Goal: Task Accomplishment & Management: Use online tool/utility

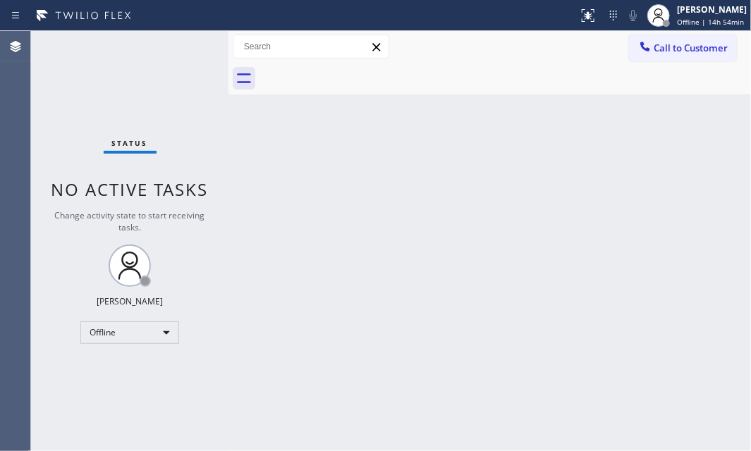
click at [669, 291] on div "Back to Dashboard Change Sender ID Customers Technicians Select a contact Outbo…" at bounding box center [490, 241] width 523 height 420
click at [591, 265] on div "Back to Dashboard Change Sender ID Customers Technicians Select a contact Outbo…" at bounding box center [490, 241] width 523 height 420
click at [143, 329] on div "Offline" at bounding box center [129, 333] width 99 height 23
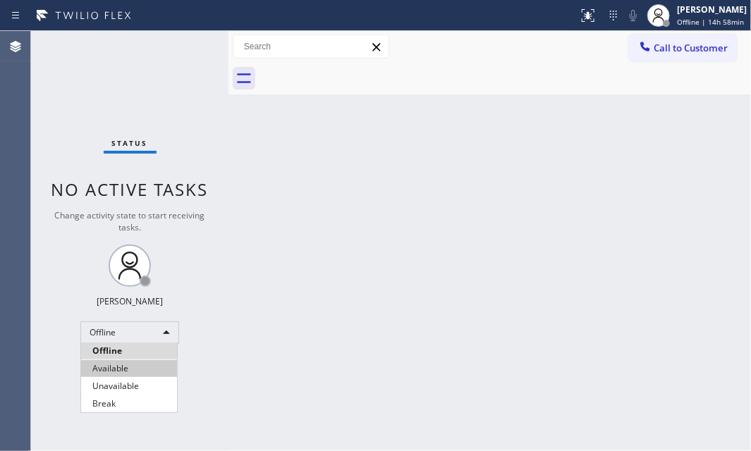
click at [136, 373] on li "Available" at bounding box center [129, 368] width 96 height 17
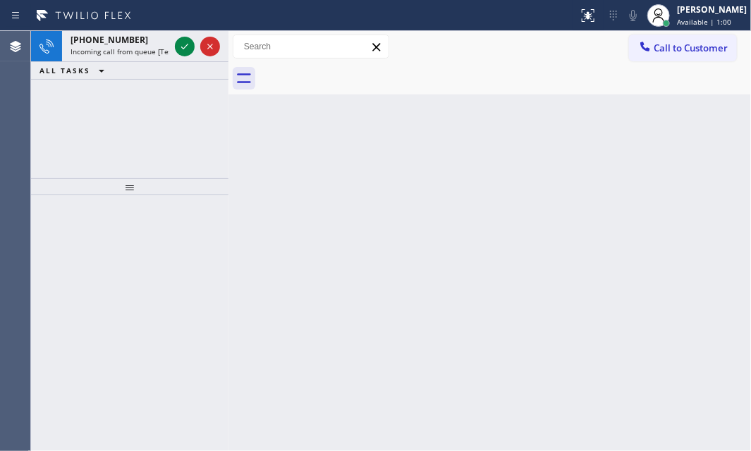
click at [49, 115] on div "+19563324683 Incoming call from queue [Test] All ALL TASKS ALL TASKS ACTIVE TAS…" at bounding box center [129, 104] width 197 height 147
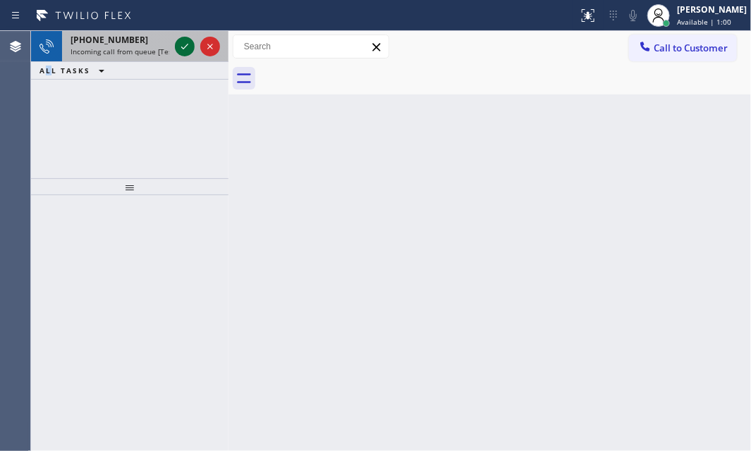
click at [190, 48] on icon at bounding box center [184, 46] width 17 height 17
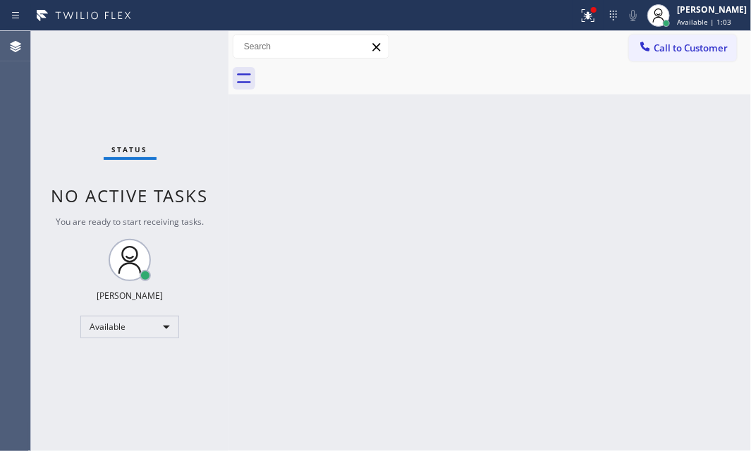
click at [182, 47] on div "Status No active tasks You are ready to start receiving tasks. [PERSON_NAME] Av…" at bounding box center [129, 241] width 197 height 420
click at [590, 11] on div at bounding box center [594, 10] width 8 height 8
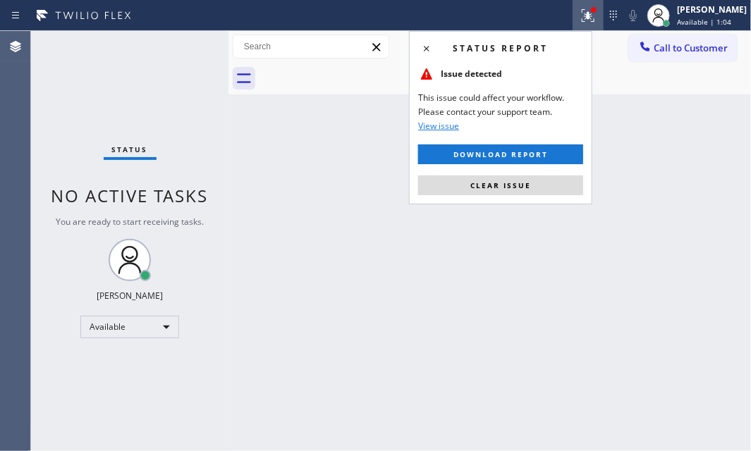
drag, startPoint x: 508, startPoint y: 188, endPoint x: 718, endPoint y: 185, distance: 209.5
click at [509, 186] on span "Clear issue" at bounding box center [500, 186] width 61 height 10
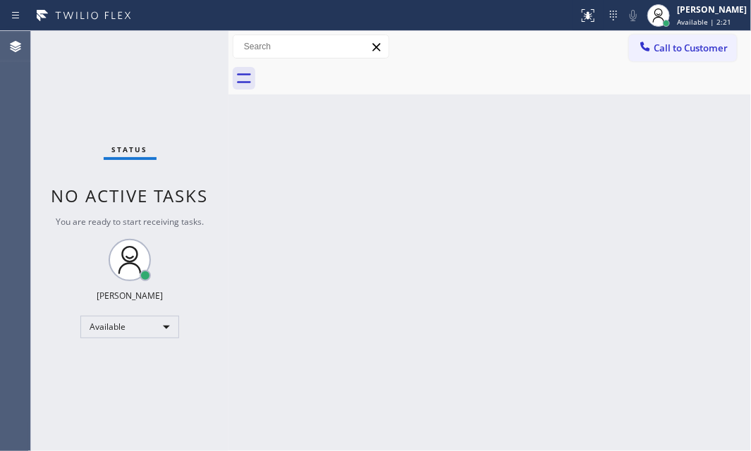
click at [157, 40] on div "Status No active tasks You are ready to start receiving tasks. [PERSON_NAME] Av…" at bounding box center [129, 241] width 197 height 420
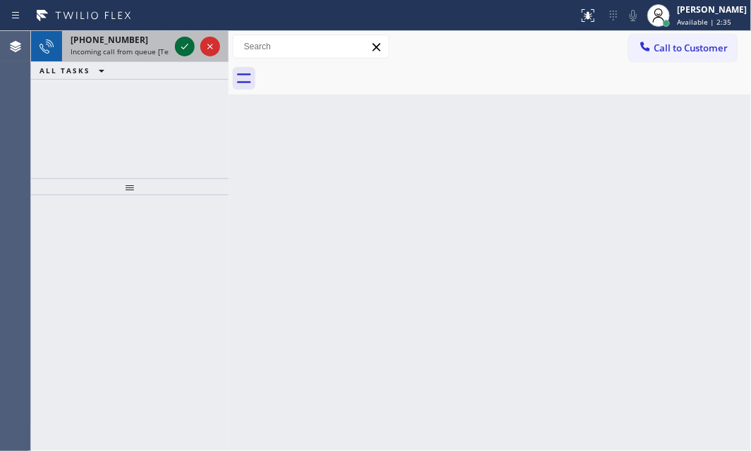
click at [190, 42] on icon at bounding box center [184, 46] width 17 height 17
click at [181, 33] on div at bounding box center [197, 46] width 51 height 31
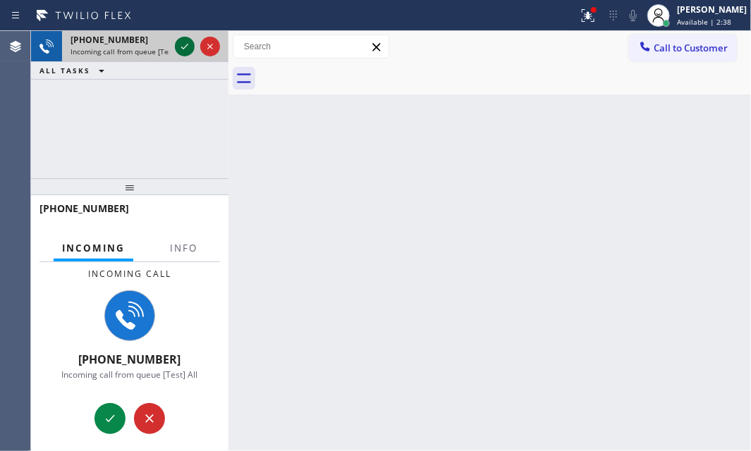
click at [180, 42] on icon at bounding box center [184, 46] width 17 height 17
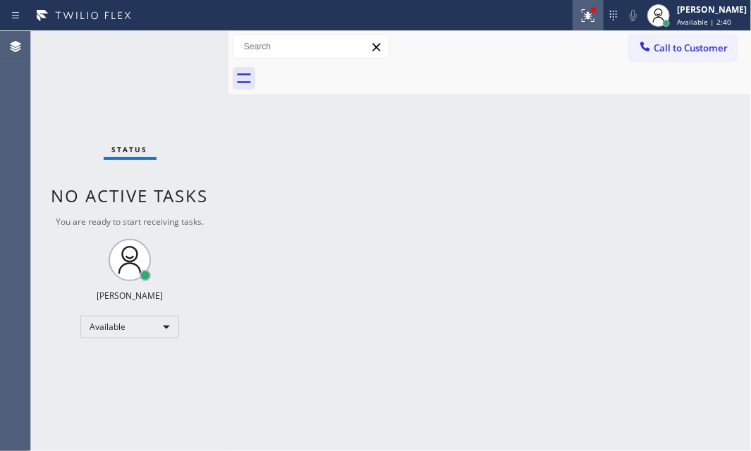
click at [582, 18] on icon at bounding box center [588, 15] width 13 height 13
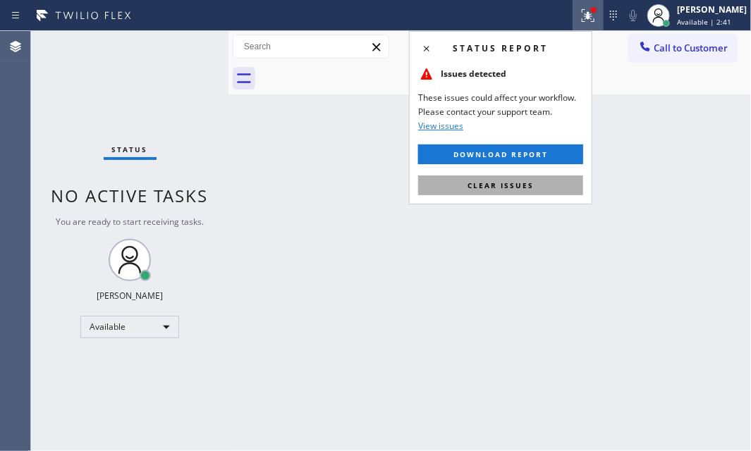
click at [521, 184] on span "Clear issues" at bounding box center [501, 186] width 66 height 10
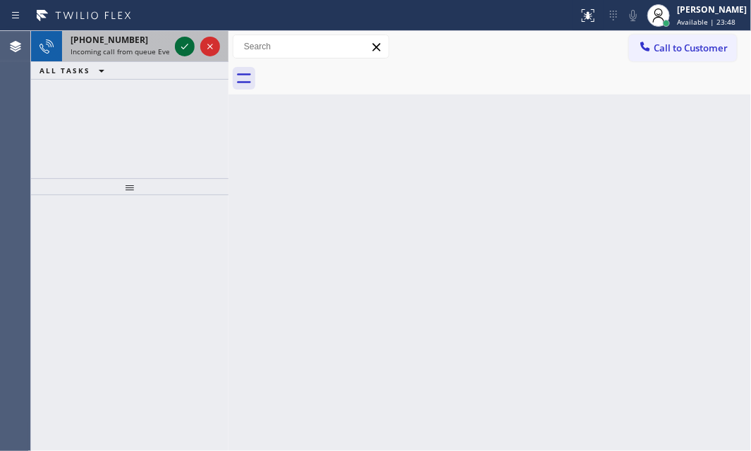
click at [178, 48] on icon at bounding box center [184, 46] width 17 height 17
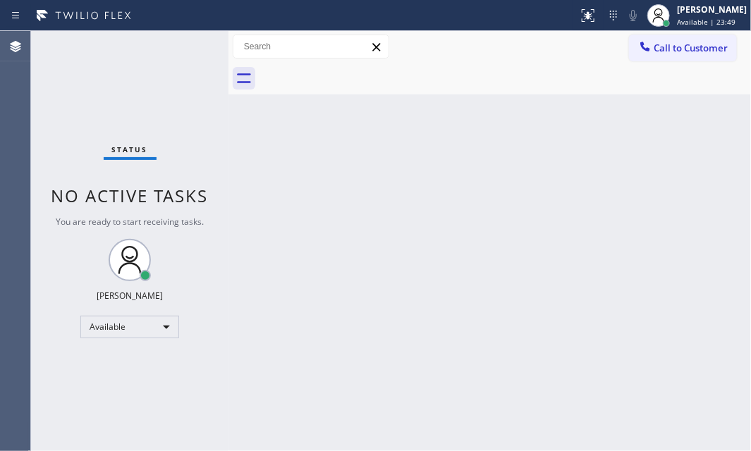
click at [178, 47] on div "Status No active tasks You are ready to start receiving tasks. [PERSON_NAME] Av…" at bounding box center [129, 241] width 197 height 420
click at [580, 20] on icon at bounding box center [588, 15] width 17 height 17
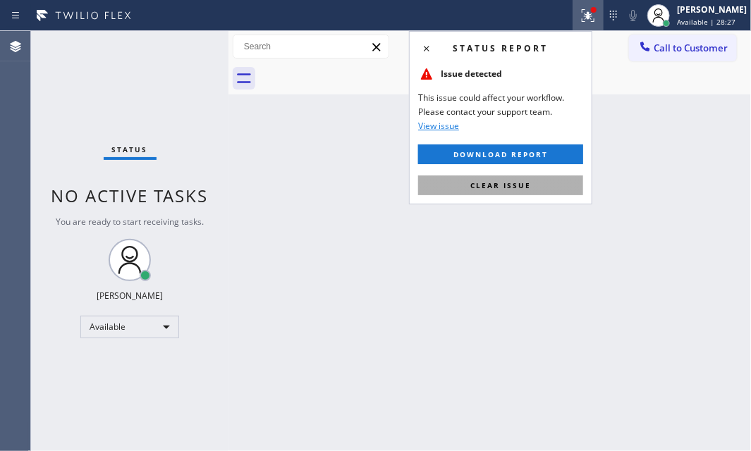
click at [537, 185] on button "Clear issue" at bounding box center [500, 186] width 165 height 20
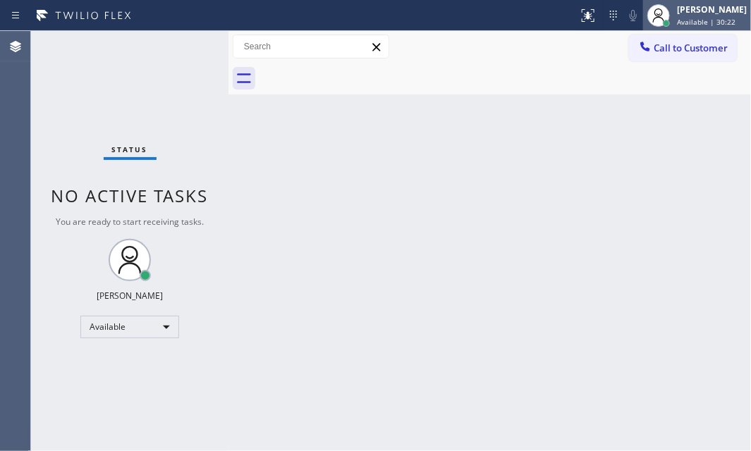
click at [683, 11] on div "[PERSON_NAME]" at bounding box center [712, 10] width 70 height 12
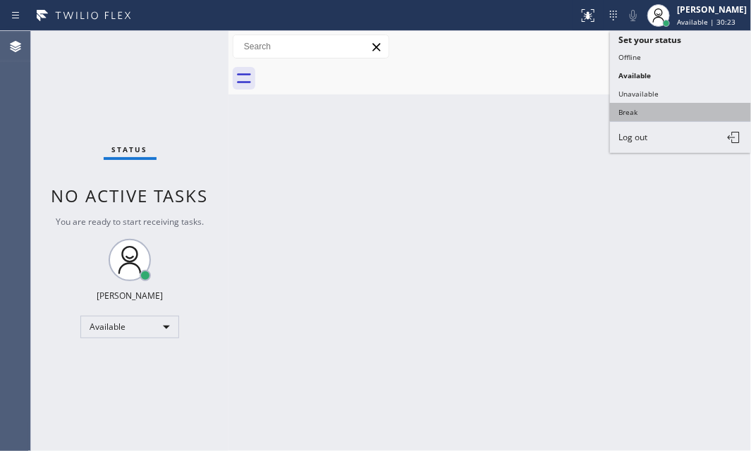
click at [647, 111] on button "Break" at bounding box center [680, 112] width 141 height 18
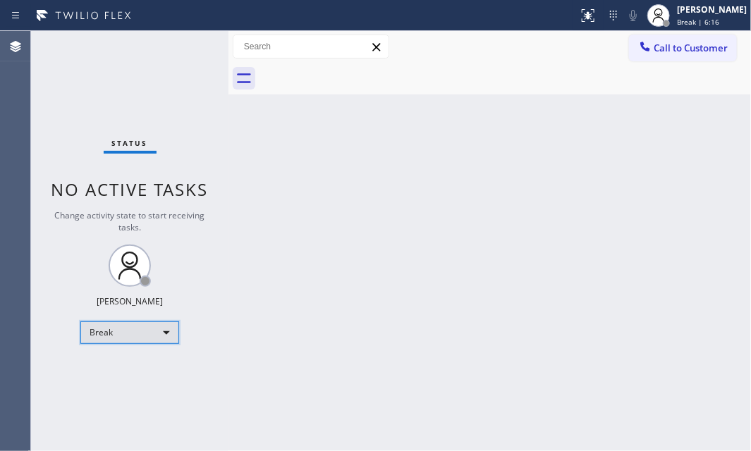
click at [164, 329] on div "Break" at bounding box center [129, 333] width 99 height 23
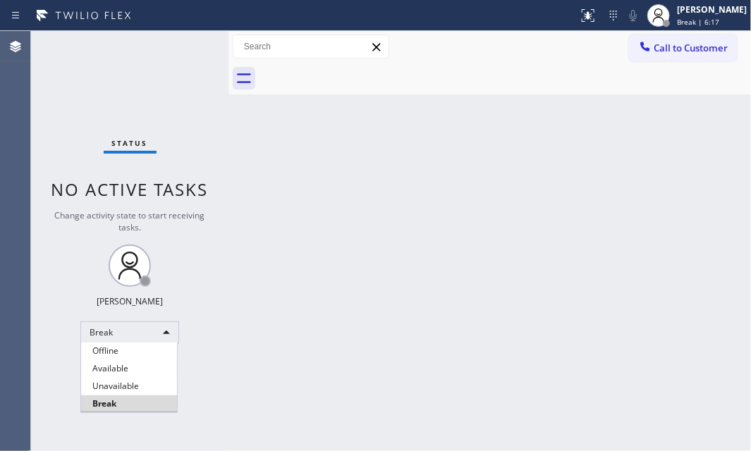
drag, startPoint x: 148, startPoint y: 370, endPoint x: 152, endPoint y: 360, distance: 10.5
click at [149, 365] on li "Available" at bounding box center [129, 368] width 96 height 17
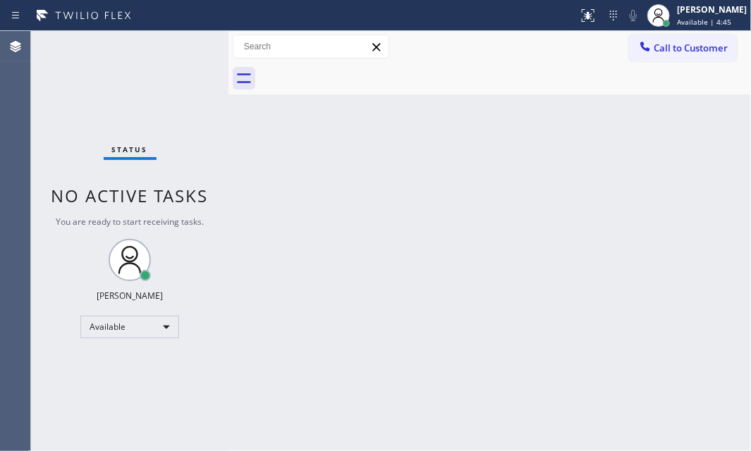
click at [185, 49] on div "Status No active tasks You are ready to start receiving tasks. [PERSON_NAME] Av…" at bounding box center [129, 241] width 197 height 420
click at [370, 209] on div "Back to Dashboard Change Sender ID Customers Technicians Select a contact Outbo…" at bounding box center [490, 241] width 523 height 420
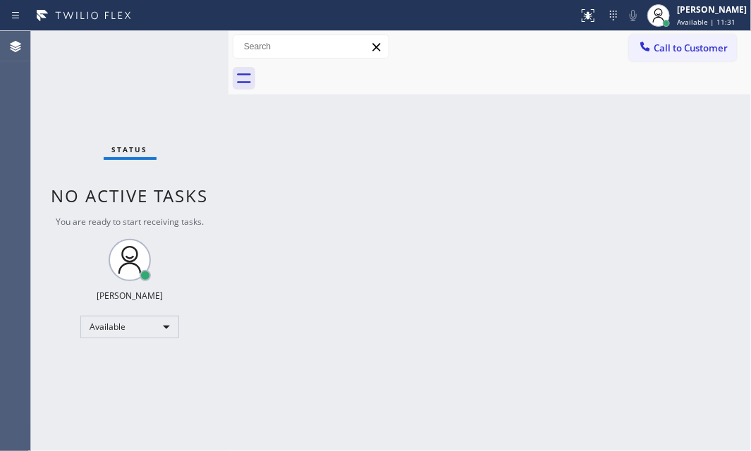
click at [370, 209] on div "Back to Dashboard Change Sender ID Customers Technicians Select a contact Outbo…" at bounding box center [490, 241] width 523 height 420
click at [369, 209] on div "Back to Dashboard Change Sender ID Customers Technicians Select a contact Outbo…" at bounding box center [490, 241] width 523 height 420
click at [183, 42] on div "Status No active tasks You are ready to start receiving tasks. [PERSON_NAME] Av…" at bounding box center [129, 241] width 197 height 420
click at [525, 200] on div "Back to Dashboard Change Sender ID Customers Technicians Select a contact Outbo…" at bounding box center [490, 241] width 523 height 420
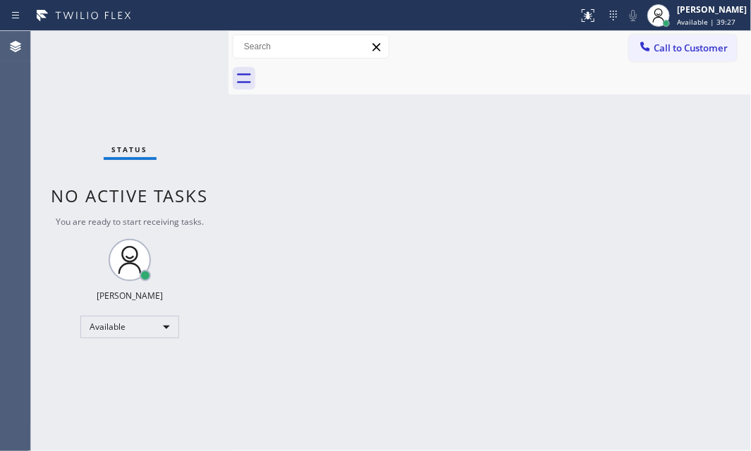
click at [359, 164] on div "Back to Dashboard Change Sender ID Customers Technicians Select a contact Outbo…" at bounding box center [490, 241] width 523 height 420
drag, startPoint x: 212, startPoint y: 63, endPoint x: 184, endPoint y: 42, distance: 35.1
click at [209, 63] on div "Status No active tasks You are ready to start receiving tasks. [PERSON_NAME] Av…" at bounding box center [129, 241] width 197 height 420
drag, startPoint x: 184, startPoint y: 42, endPoint x: 176, endPoint y: 54, distance: 14.7
click at [184, 42] on div "Status No active tasks You are ready to start receiving tasks. [PERSON_NAME] Av…" at bounding box center [129, 241] width 197 height 420
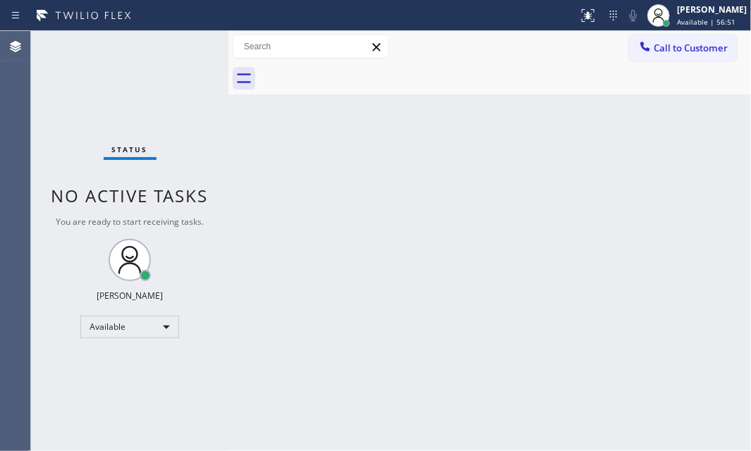
click at [249, 179] on div "Back to Dashboard Change Sender ID Customers Technicians Select a contact Outbo…" at bounding box center [490, 241] width 523 height 420
drag, startPoint x: 181, startPoint y: 48, endPoint x: 162, endPoint y: 44, distance: 19.5
click at [180, 46] on div "Status No active tasks You are ready to start receiving tasks. [PERSON_NAME] Av…" at bounding box center [129, 241] width 197 height 420
click at [191, 47] on div "Status No active tasks You are ready to start receiving tasks. [PERSON_NAME] Av…" at bounding box center [129, 241] width 197 height 420
click at [180, 54] on div "Status No active tasks You are ready to start receiving tasks. [PERSON_NAME] Av…" at bounding box center [129, 241] width 197 height 420
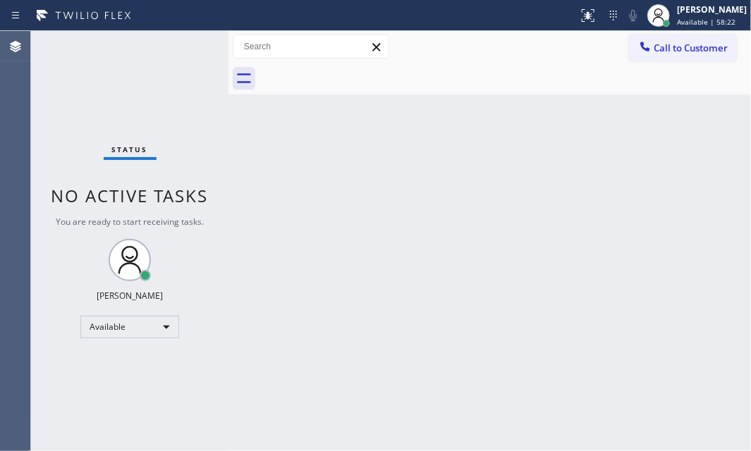
click at [183, 56] on div "Status No active tasks You are ready to start receiving tasks. [PERSON_NAME] Av…" at bounding box center [129, 241] width 197 height 420
click at [194, 49] on div "Status No active tasks You are ready to start receiving tasks. [PERSON_NAME] Av…" at bounding box center [129, 241] width 197 height 420
click at [195, 49] on div "Status No active tasks You are ready to start receiving tasks. [PERSON_NAME] Av…" at bounding box center [129, 241] width 197 height 420
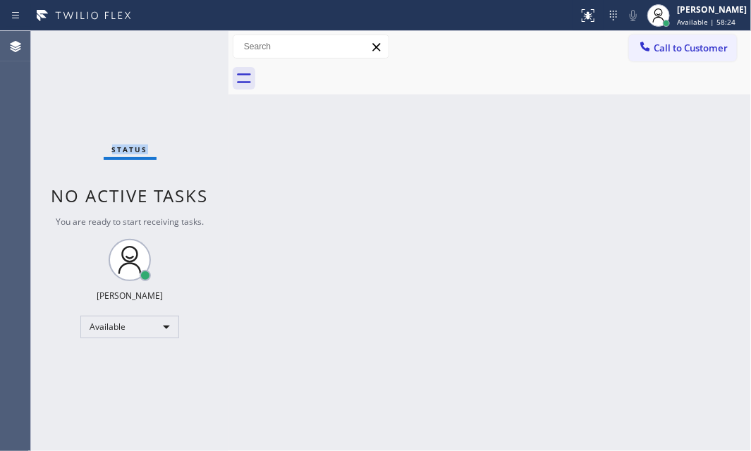
click at [195, 49] on div "Status No active tasks You are ready to start receiving tasks. [PERSON_NAME] Av…" at bounding box center [129, 241] width 197 height 420
click at [183, 42] on div "Status No active tasks You are ready to start receiving tasks. [PERSON_NAME] Av…" at bounding box center [129, 241] width 197 height 420
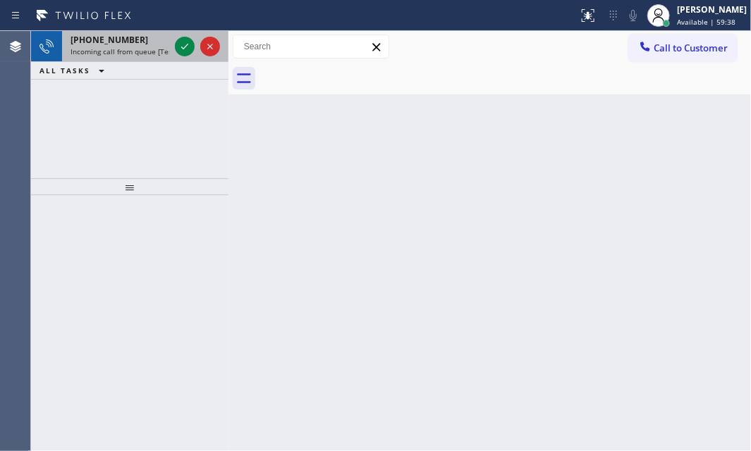
click at [184, 35] on div at bounding box center [197, 46] width 51 height 31
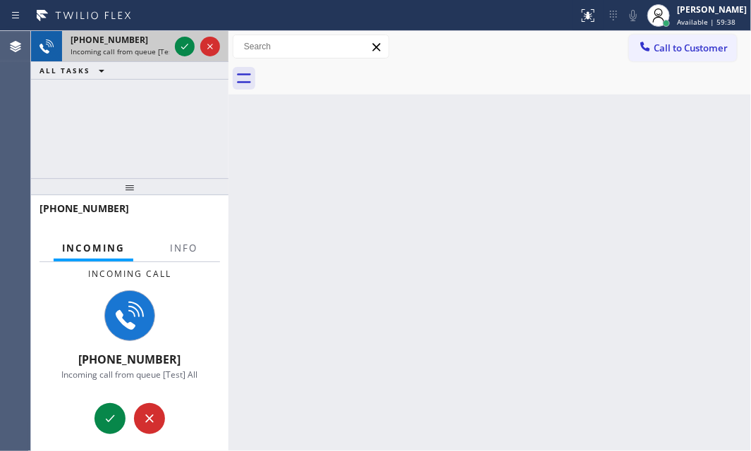
click at [184, 35] on div at bounding box center [197, 46] width 51 height 31
click at [184, 36] on div at bounding box center [197, 46] width 51 height 31
click at [183, 38] on icon at bounding box center [184, 46] width 17 height 17
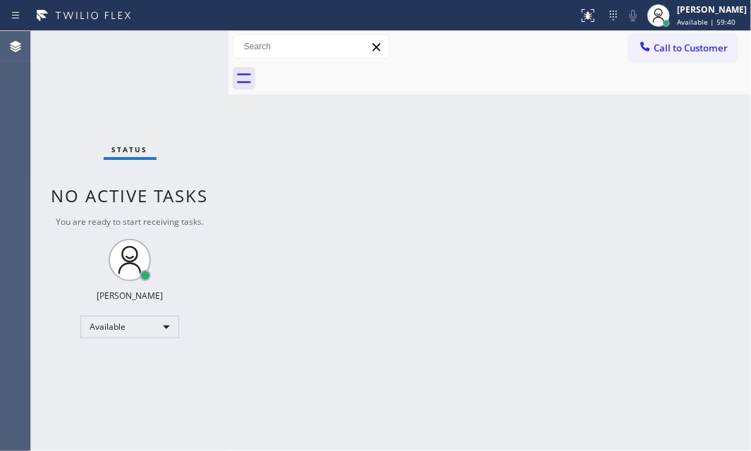
click at [195, 256] on div "Status No active tasks You are ready to start receiving tasks. [PERSON_NAME] Av…" at bounding box center [129, 241] width 197 height 420
click at [575, 25] on button at bounding box center [588, 15] width 31 height 31
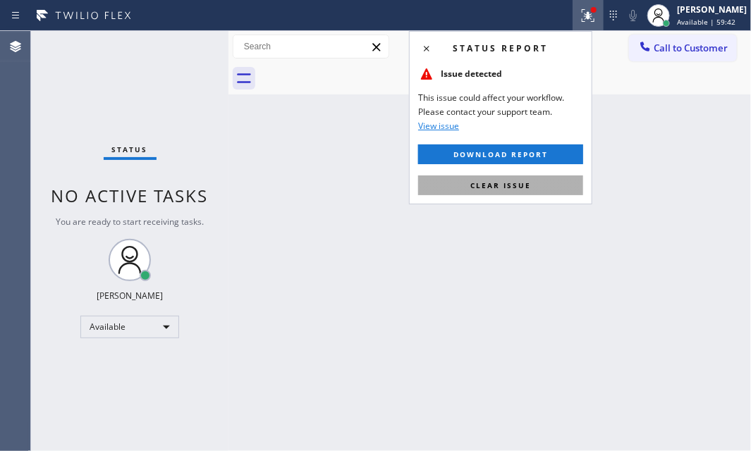
click at [497, 178] on button "Clear issue" at bounding box center [500, 186] width 165 height 20
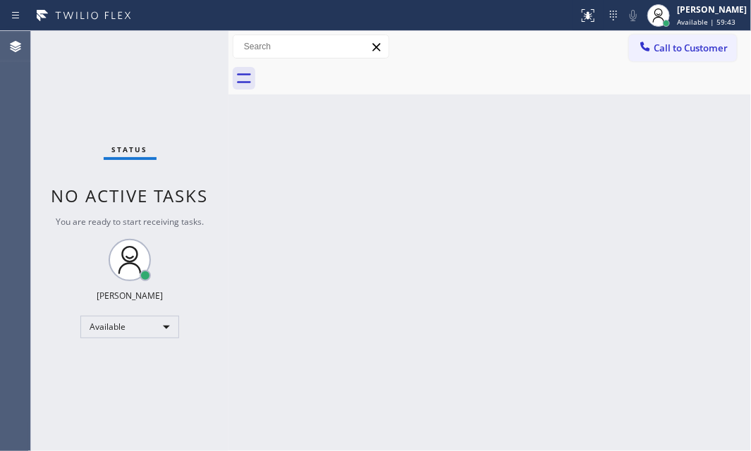
click at [183, 49] on div "Status No active tasks You are ready to start receiving tasks. [PERSON_NAME] Av…" at bounding box center [129, 241] width 197 height 420
click at [183, 48] on div "Status No active tasks You are ready to start receiving tasks. [PERSON_NAME] Av…" at bounding box center [129, 241] width 197 height 420
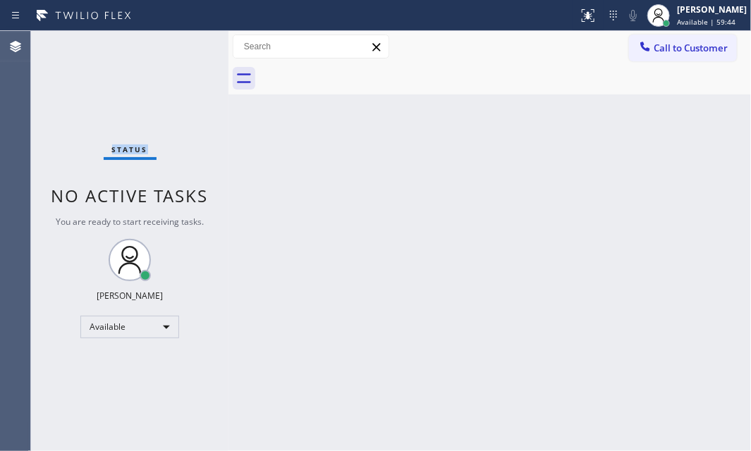
click at [183, 46] on div "Status No active tasks You are ready to start receiving tasks. [PERSON_NAME] Av…" at bounding box center [129, 241] width 197 height 420
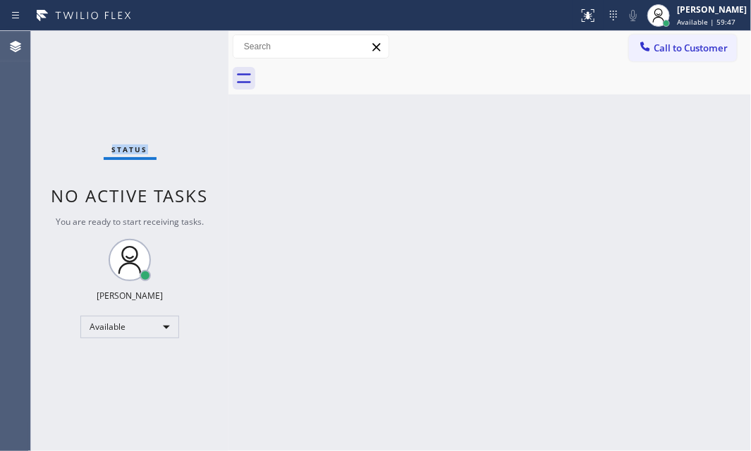
click at [183, 46] on div "Status No active tasks You are ready to start receiving tasks. [PERSON_NAME] Av…" at bounding box center [129, 241] width 197 height 420
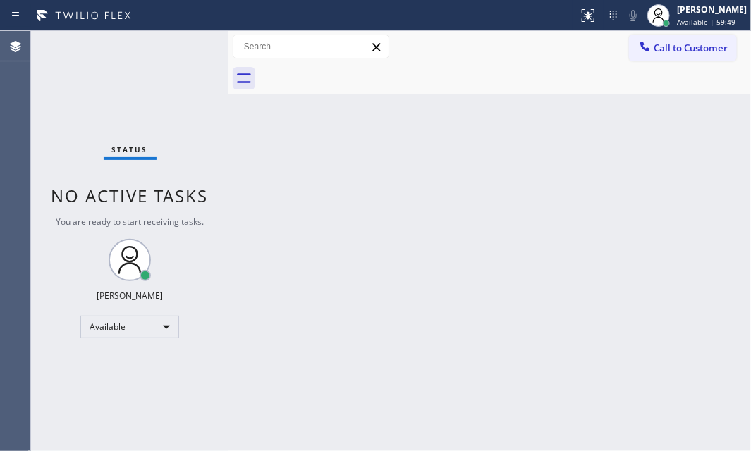
click at [183, 46] on div "Status No active tasks You are ready to start receiving tasks. [PERSON_NAME] Av…" at bounding box center [129, 241] width 197 height 420
click at [183, 45] on div "Status No active tasks You are ready to start receiving tasks. [PERSON_NAME] Av…" at bounding box center [129, 241] width 197 height 420
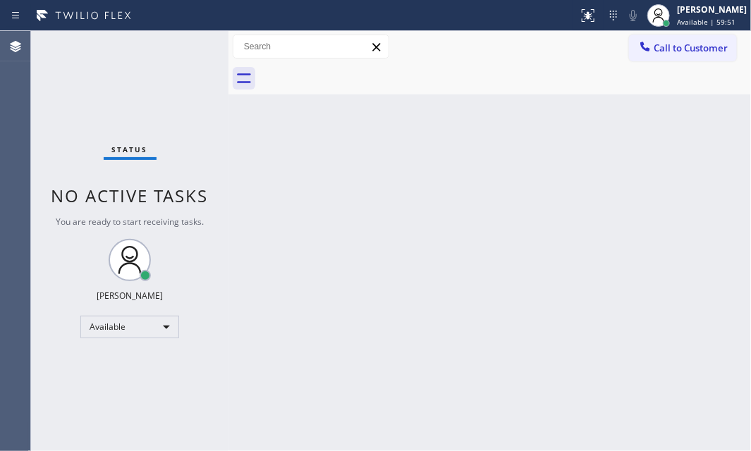
click at [183, 45] on div "Status No active tasks You are ready to start receiving tasks. [PERSON_NAME] Av…" at bounding box center [129, 241] width 197 height 420
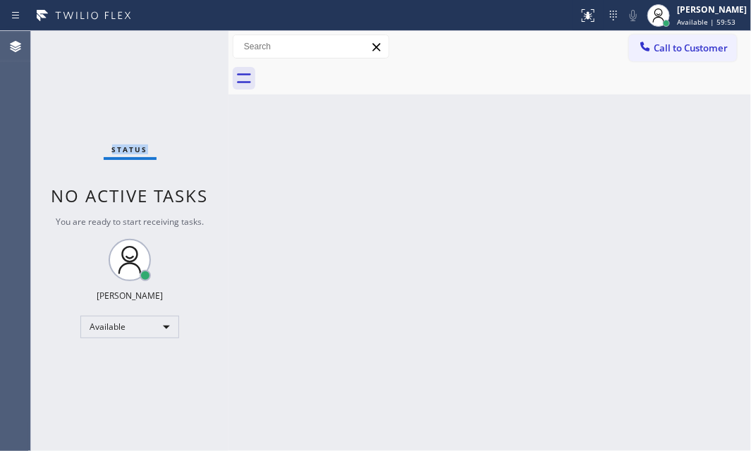
click at [183, 45] on div "Status No active tasks You are ready to start receiving tasks. [PERSON_NAME] Av…" at bounding box center [129, 241] width 197 height 420
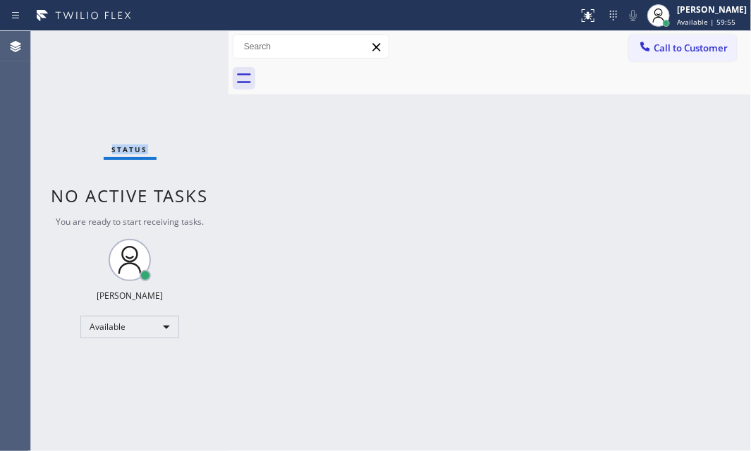
click at [183, 45] on div "Status No active tasks You are ready to start receiving tasks. [PERSON_NAME] Av…" at bounding box center [129, 241] width 197 height 420
click at [187, 46] on div "Status No active tasks You are ready to start receiving tasks. [PERSON_NAME] Av…" at bounding box center [129, 241] width 197 height 420
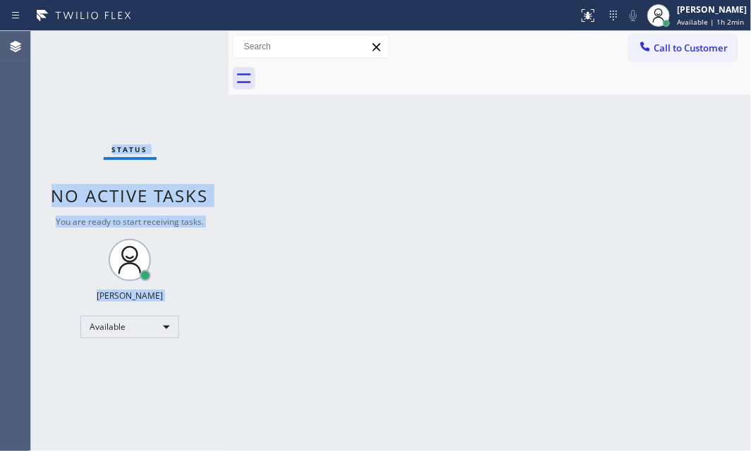
click at [185, 49] on div "Status No active tasks You are ready to start receiving tasks. [PERSON_NAME] Av…" at bounding box center [129, 241] width 197 height 420
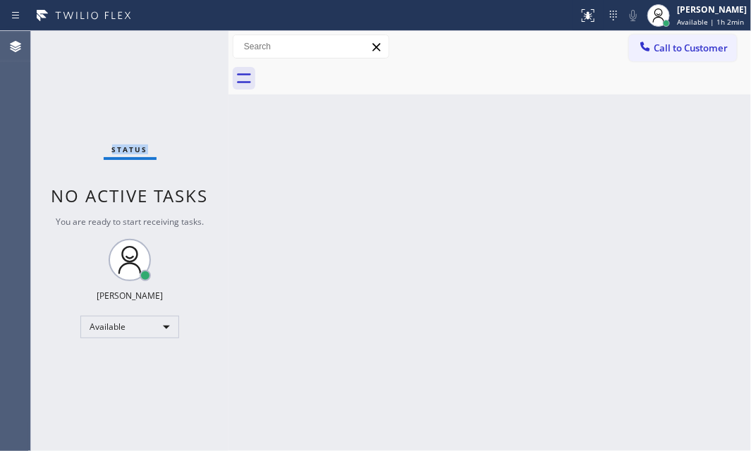
click at [185, 49] on div "Status No active tasks You are ready to start receiving tasks. [PERSON_NAME] Av…" at bounding box center [129, 241] width 197 height 420
click at [557, 147] on div "Back to Dashboard Change Sender ID Customers Technicians Select a contact Outbo…" at bounding box center [490, 241] width 523 height 420
click at [187, 44] on div "Status No active tasks You are ready to start receiving tasks. [PERSON_NAME] Av…" at bounding box center [129, 241] width 197 height 420
click at [176, 40] on div "Status No active tasks You are ready to start receiving tasks. [PERSON_NAME] Av…" at bounding box center [129, 241] width 197 height 420
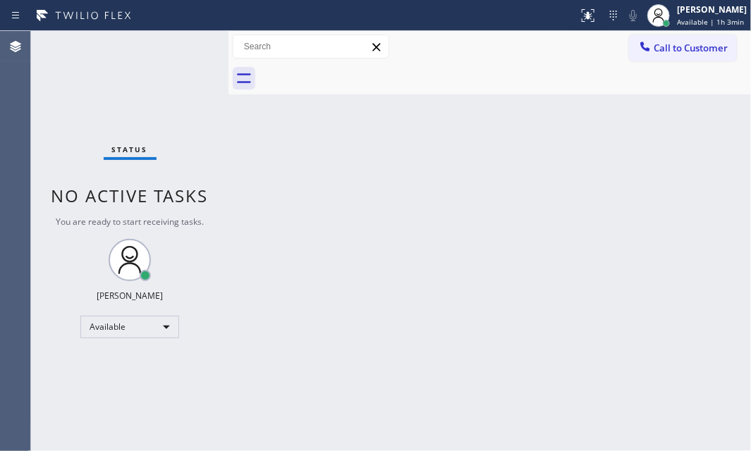
click at [176, 51] on div "Status No active tasks You are ready to start receiving tasks. [PERSON_NAME] Av…" at bounding box center [129, 241] width 197 height 420
click at [176, 43] on div "Status No active tasks You are ready to start receiving tasks. [PERSON_NAME] Av…" at bounding box center [129, 241] width 197 height 420
click at [176, 42] on div "Status No active tasks You are ready to start receiving tasks. [PERSON_NAME] Av…" at bounding box center [129, 241] width 197 height 420
click at [179, 40] on div "Status No active tasks You are ready to start receiving tasks. [PERSON_NAME] Av…" at bounding box center [129, 241] width 197 height 420
click at [179, 41] on div "Status No active tasks You are ready to start receiving tasks. [PERSON_NAME] Av…" at bounding box center [129, 241] width 197 height 420
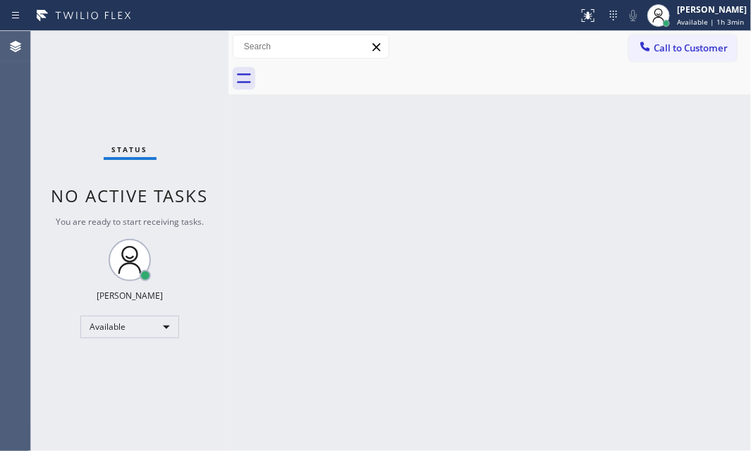
click at [179, 41] on div "Status No active tasks You are ready to start receiving tasks. [PERSON_NAME] Av…" at bounding box center [129, 241] width 197 height 420
click at [185, 42] on div "Status No active tasks You are ready to start receiving tasks. [PERSON_NAME] Av…" at bounding box center [129, 241] width 197 height 420
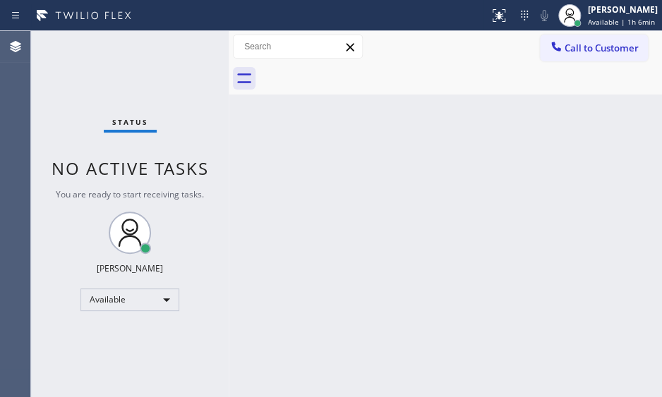
click at [174, 53] on div "Status No active tasks You are ready to start receiving tasks. [PERSON_NAME] Av…" at bounding box center [129, 214] width 197 height 366
click at [173, 45] on div "Status No active tasks You are ready to start receiving tasks. [PERSON_NAME] Av…" at bounding box center [129, 214] width 197 height 366
click at [175, 45] on div "Status No active tasks You are ready to start receiving tasks. [PERSON_NAME] Av…" at bounding box center [129, 214] width 197 height 366
click at [175, 46] on div "Status No active tasks You are ready to start receiving tasks. [PERSON_NAME] Av…" at bounding box center [129, 214] width 197 height 366
click at [178, 47] on div "Status No active tasks You are ready to start receiving tasks. [PERSON_NAME] Av…" at bounding box center [129, 214] width 197 height 366
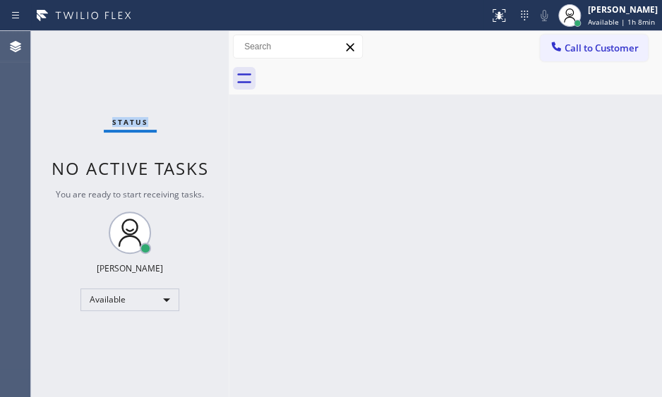
click at [178, 47] on div "Status No active tasks You are ready to start receiving tasks. [PERSON_NAME] Av…" at bounding box center [129, 214] width 197 height 366
click at [193, 62] on div "Status No active tasks You are ready to start receiving tasks. [PERSON_NAME] Av…" at bounding box center [129, 214] width 197 height 366
click at [174, 39] on div "Status No active tasks You are ready to start receiving tasks. [PERSON_NAME] Av…" at bounding box center [129, 214] width 197 height 366
click at [175, 42] on div "Status No active tasks You are ready to start receiving tasks. [PERSON_NAME] Av…" at bounding box center [129, 214] width 197 height 366
click at [178, 36] on div "Status No active tasks You are ready to start receiving tasks. [PERSON_NAME] Av…" at bounding box center [129, 214] width 197 height 366
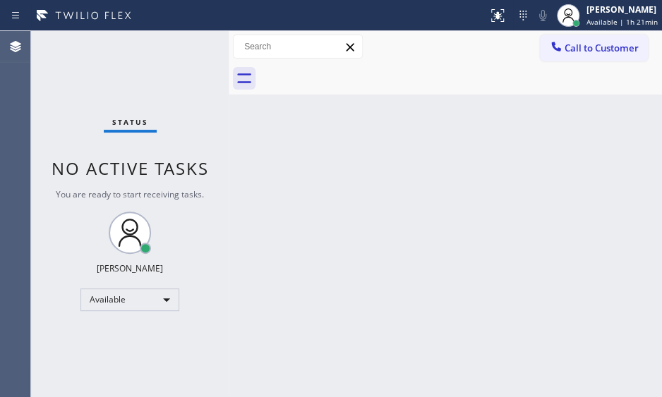
drag, startPoint x: 165, startPoint y: 110, endPoint x: 431, endPoint y: 192, distance: 278.2
click at [178, 112] on div "Status No active tasks You are ready to start receiving tasks. [PERSON_NAME] Av…" at bounding box center [129, 214] width 197 height 366
click at [587, 16] on div "Judy Mae Saturinas Available | 1h 26min" at bounding box center [622, 15] width 78 height 25
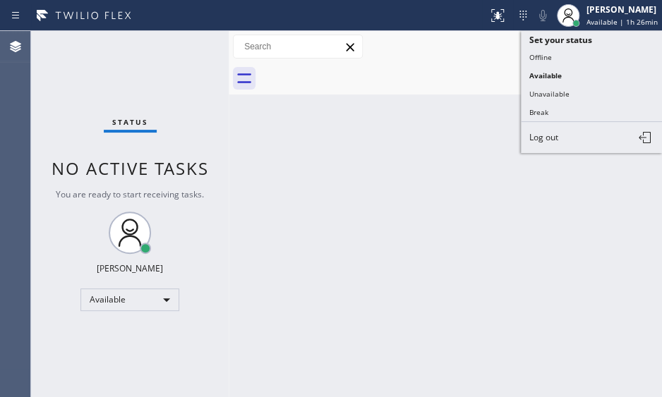
drag, startPoint x: 548, startPoint y: 109, endPoint x: 557, endPoint y: 107, distance: 9.4
click at [553, 107] on button "Break" at bounding box center [590, 112] width 141 height 18
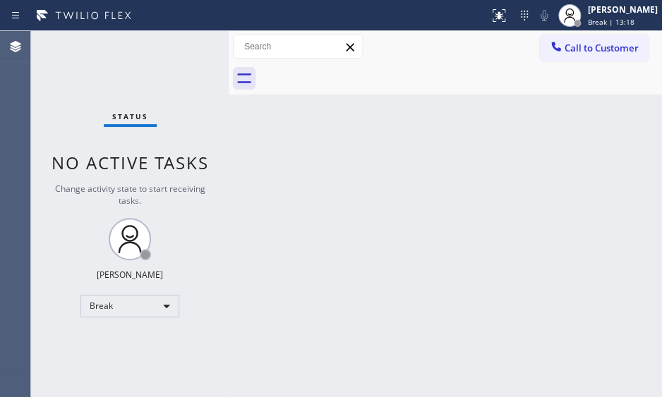
click at [116, 68] on div "Status No active tasks Change activity state to start receiving tasks. Judy Mae…" at bounding box center [129, 214] width 197 height 366
click at [150, 297] on div "Break" at bounding box center [129, 306] width 99 height 23
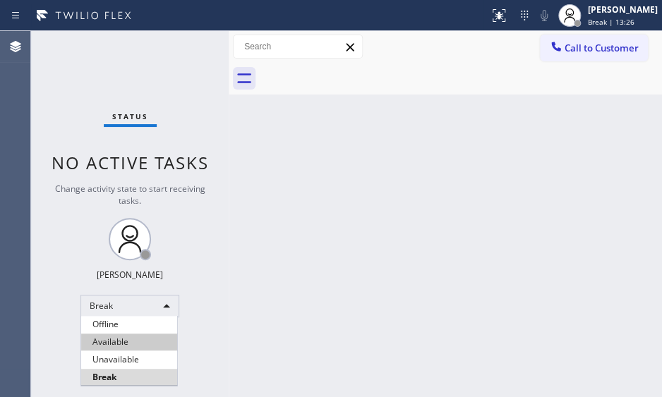
click at [143, 339] on li "Available" at bounding box center [129, 342] width 96 height 17
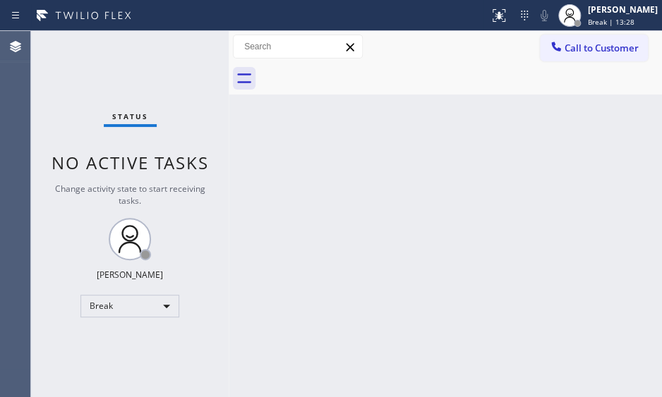
drag, startPoint x: 307, startPoint y: 279, endPoint x: 315, endPoint y: 285, distance: 9.0
click at [314, 284] on div "Back to Dashboard Change Sender ID Customers Technicians Select a contact Outbo…" at bounding box center [445, 214] width 433 height 366
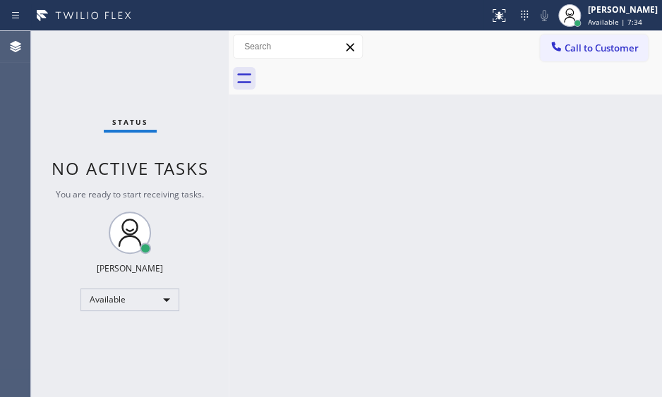
drag, startPoint x: 163, startPoint y: 43, endPoint x: 164, endPoint y: 75, distance: 32.5
click at [163, 43] on div "Status No active tasks You are ready to start receiving tasks. [PERSON_NAME] Av…" at bounding box center [129, 214] width 197 height 366
click at [166, 79] on div "Status No active tasks You are ready to start receiving tasks. [PERSON_NAME] Av…" at bounding box center [129, 214] width 197 height 366
click at [163, 299] on div "Available" at bounding box center [129, 299] width 99 height 23
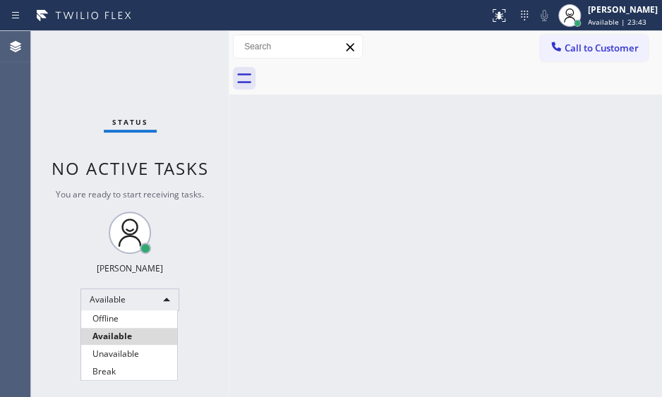
drag, startPoint x: 124, startPoint y: 352, endPoint x: 148, endPoint y: 344, distance: 25.2
click at [124, 351] on li "Unavailable" at bounding box center [129, 354] width 96 height 17
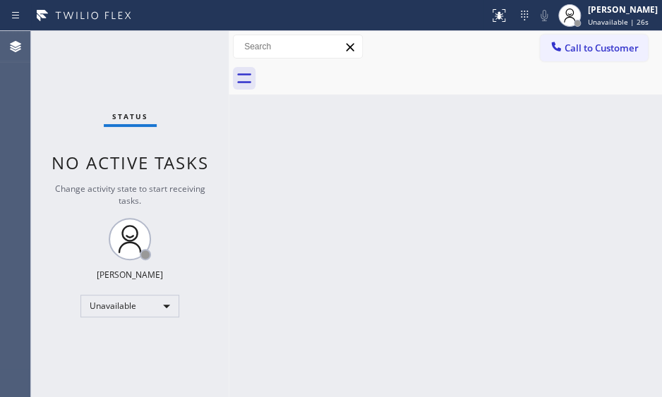
click at [398, 11] on div at bounding box center [244, 15] width 477 height 23
click at [529, 135] on div "Back to Dashboard Change Sender ID Customers Technicians Select a contact Outbo…" at bounding box center [445, 214] width 433 height 366
click at [524, 130] on div "Back to Dashboard Change Sender ID Customers Technicians Select a contact Outbo…" at bounding box center [445, 214] width 433 height 366
click at [154, 310] on div "Unavailable" at bounding box center [129, 306] width 99 height 23
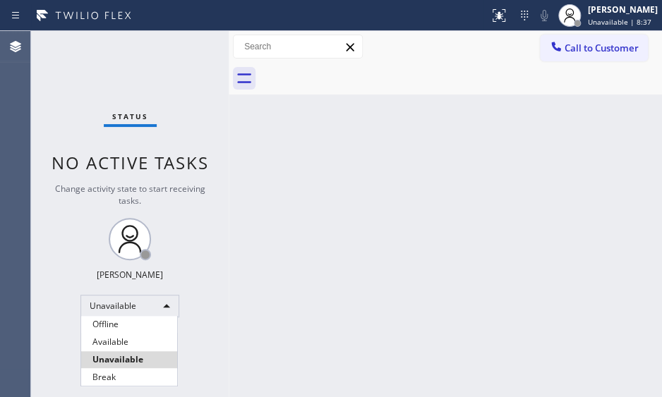
drag, startPoint x: 125, startPoint y: 339, endPoint x: 357, endPoint y: 382, distance: 236.0
click at [127, 339] on li "Available" at bounding box center [129, 342] width 96 height 17
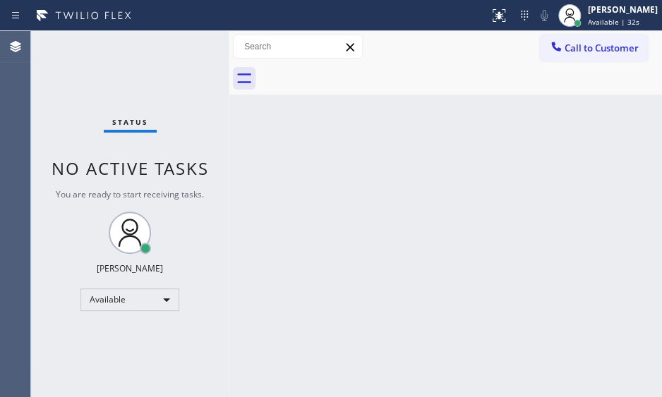
click at [119, 90] on div "Status No active tasks You are ready to start receiving tasks. [PERSON_NAME] Av…" at bounding box center [129, 214] width 197 height 366
click at [180, 51] on div "Status No active tasks You are ready to start receiving tasks. [PERSON_NAME] Av…" at bounding box center [129, 214] width 197 height 366
click at [181, 49] on div "Status No active tasks You are ready to start receiving tasks. [PERSON_NAME] Av…" at bounding box center [129, 214] width 197 height 366
click at [193, 47] on div "Status No active tasks You are ready to start receiving tasks. [PERSON_NAME] Av…" at bounding box center [129, 214] width 197 height 366
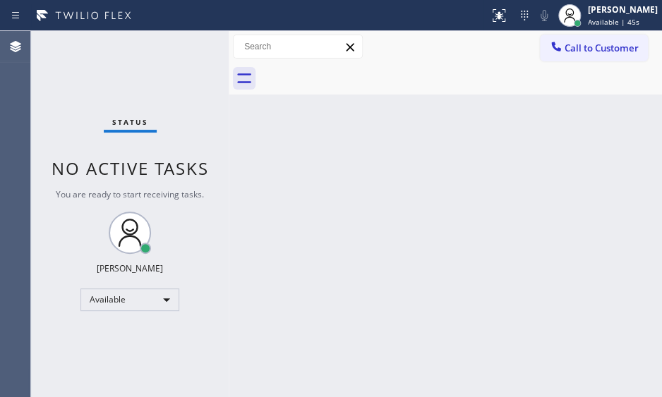
click at [183, 45] on div "Status No active tasks You are ready to start receiving tasks. [PERSON_NAME] Av…" at bounding box center [129, 214] width 197 height 366
click at [182, 45] on div "Status No active tasks You are ready to start receiving tasks. [PERSON_NAME] Av…" at bounding box center [129, 214] width 197 height 366
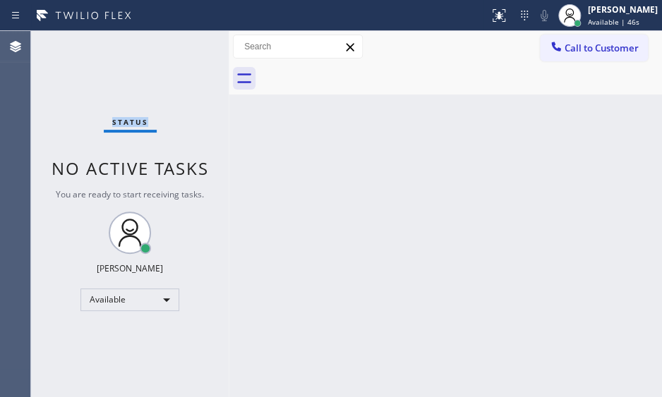
click at [182, 45] on div "Status No active tasks You are ready to start receiving tasks. [PERSON_NAME] Av…" at bounding box center [129, 214] width 197 height 366
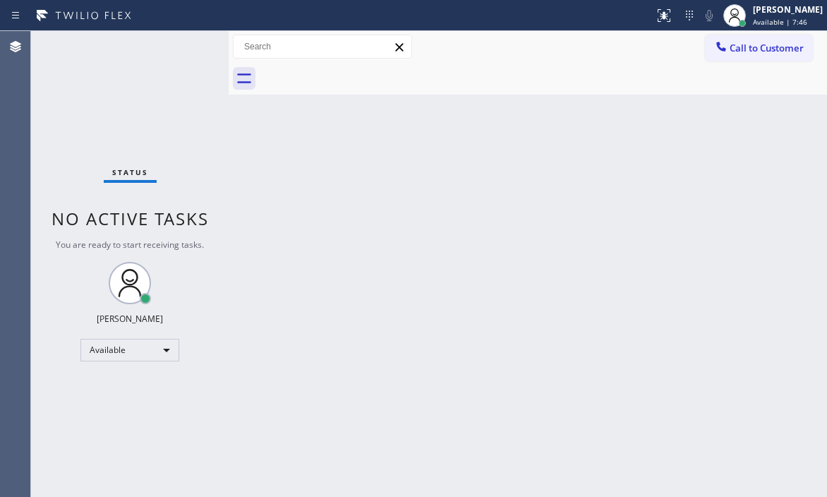
click at [652, 305] on div "Back to Dashboard Change Sender ID Customers Technicians Select a contact Outbo…" at bounding box center [528, 263] width 598 height 465
drag, startPoint x: 584, startPoint y: 232, endPoint x: 634, endPoint y: 239, distance: 50.6
click at [626, 239] on div "Back to Dashboard Change Sender ID Customers Technicians Select a contact Outbo…" at bounding box center [528, 263] width 598 height 465
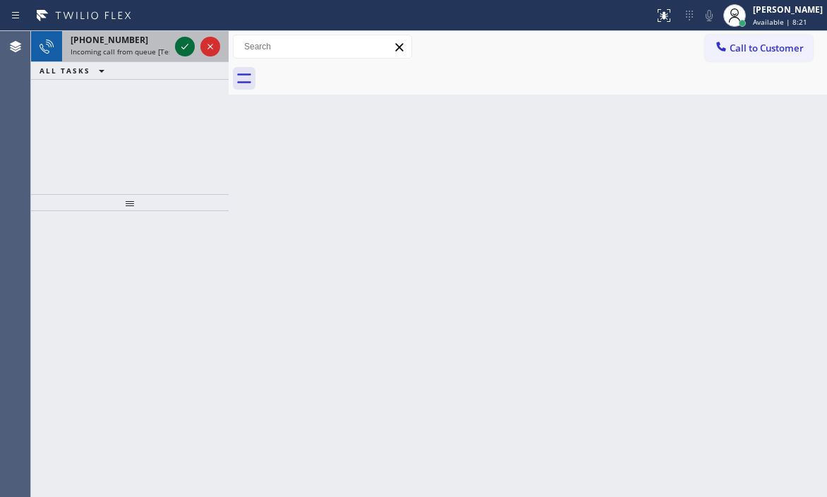
click at [185, 47] on icon at bounding box center [184, 47] width 7 height 6
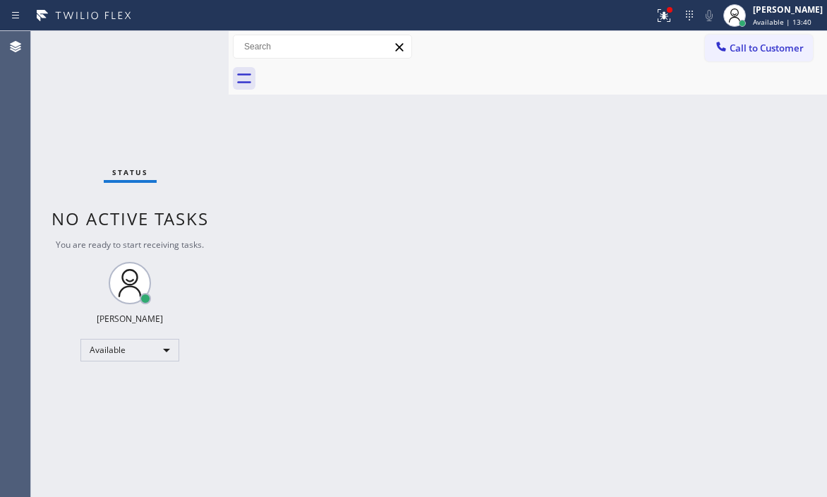
drag, startPoint x: 652, startPoint y: 12, endPoint x: 655, endPoint y: 54, distance: 41.7
click at [659, 12] on icon at bounding box center [663, 13] width 8 height 5
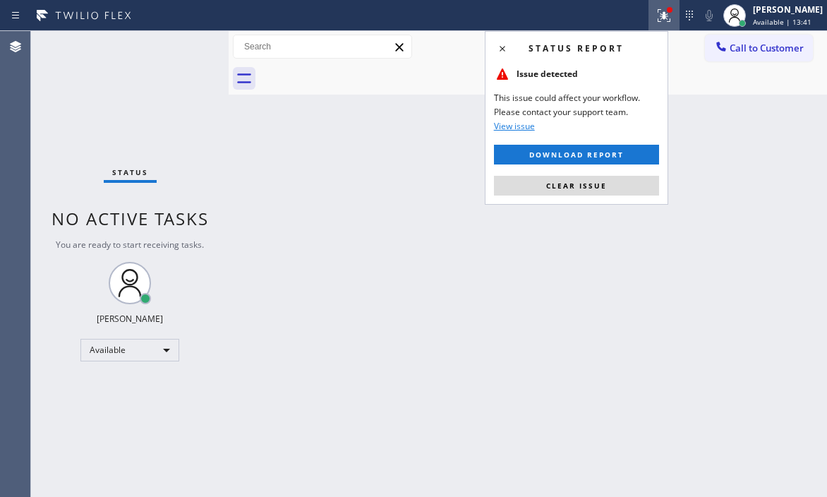
drag, startPoint x: 609, startPoint y: 188, endPoint x: 319, endPoint y: 125, distance: 296.7
click at [600, 185] on button "Clear issue" at bounding box center [576, 186] width 165 height 20
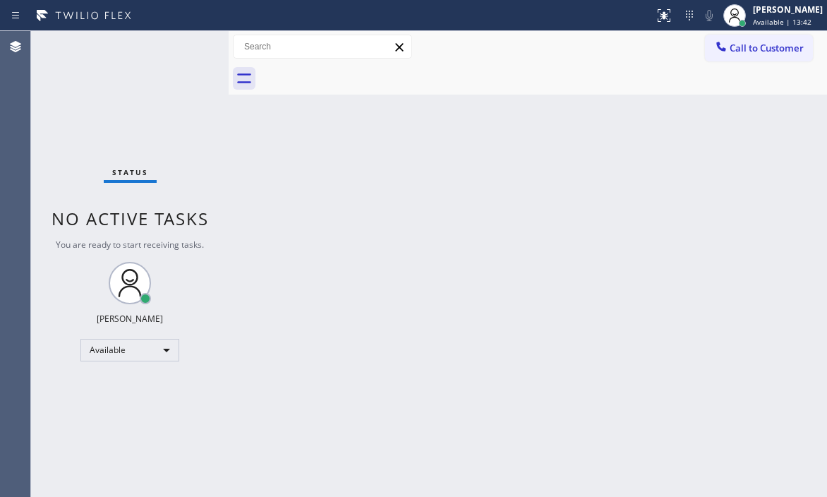
click at [177, 46] on div "Status No active tasks You are ready to start receiving tasks. [PERSON_NAME] Av…" at bounding box center [129, 263] width 197 height 465
click at [186, 44] on div "Status No active tasks You are ready to start receiving tasks. [PERSON_NAME] Av…" at bounding box center [129, 263] width 197 height 465
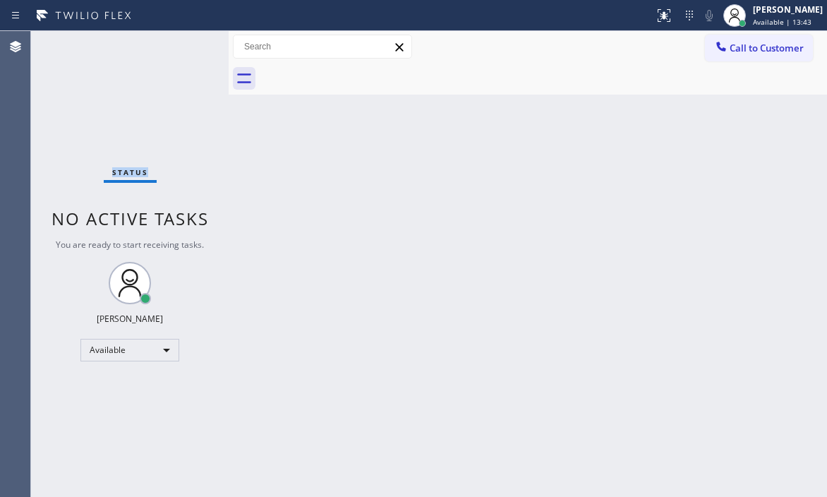
click at [186, 44] on div "Status No active tasks You are ready to start receiving tasks. [PERSON_NAME] Av…" at bounding box center [129, 263] width 197 height 465
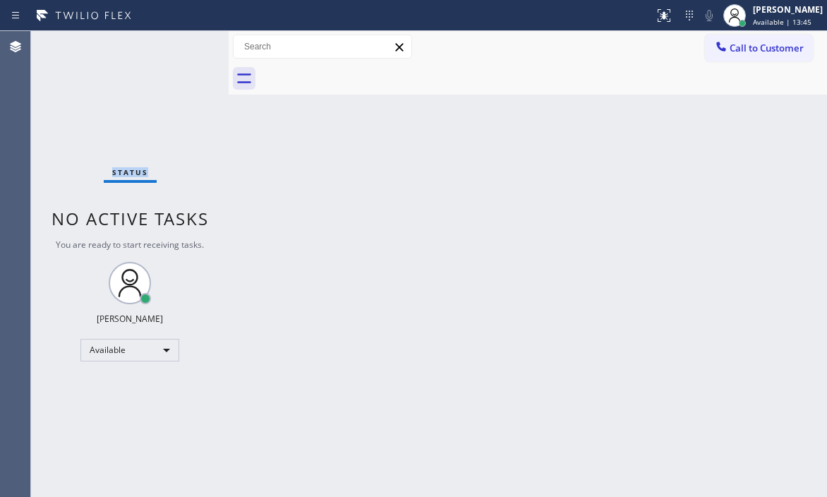
click at [186, 44] on div "Status No active tasks You are ready to start receiving tasks. [PERSON_NAME] Av…" at bounding box center [129, 263] width 197 height 465
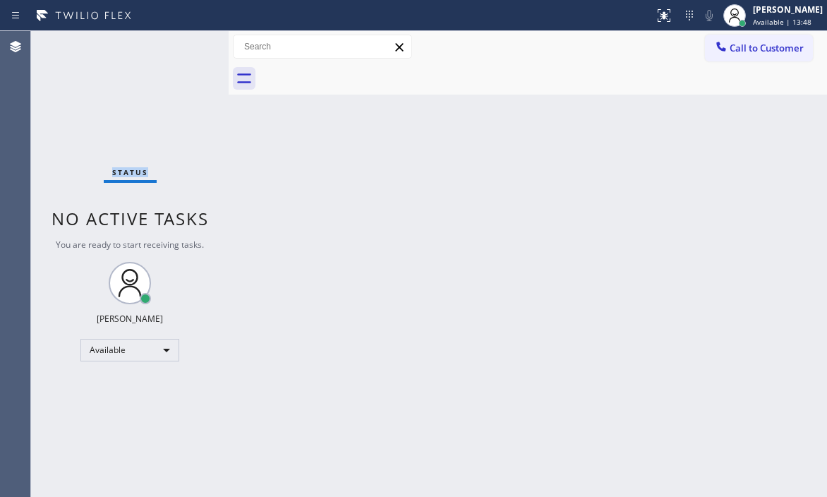
click at [186, 44] on div "Status No active tasks You are ready to start receiving tasks. [PERSON_NAME] Av…" at bounding box center [129, 263] width 197 height 465
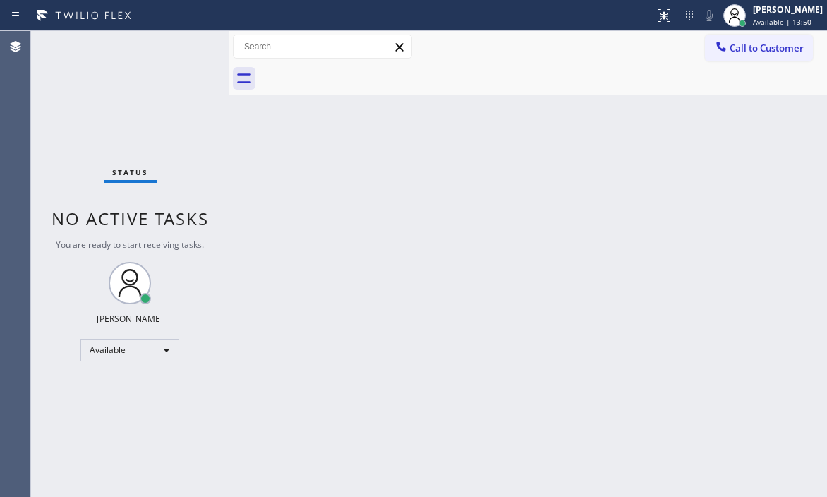
click at [186, 44] on div "Status No active tasks You are ready to start receiving tasks. [PERSON_NAME] Av…" at bounding box center [129, 263] width 197 height 465
click at [186, 43] on div "Status No active tasks You are ready to start receiving tasks. [PERSON_NAME] Av…" at bounding box center [129, 263] width 197 height 465
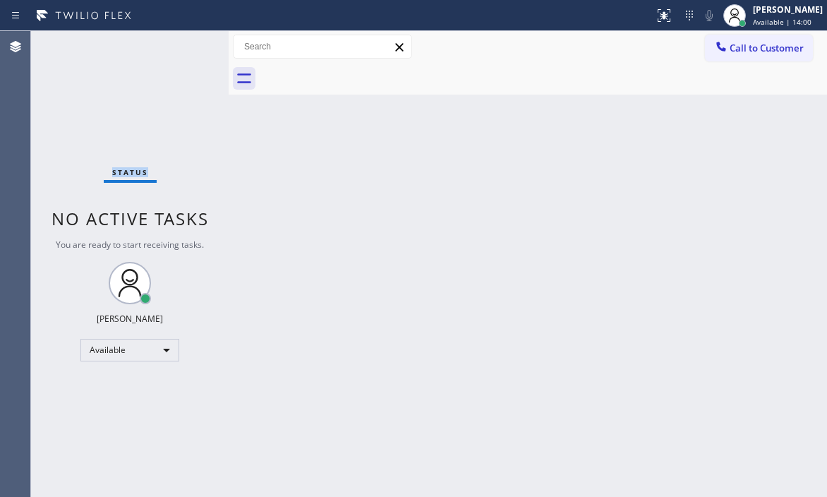
click at [186, 43] on div "Status No active tasks You are ready to start receiving tasks. [PERSON_NAME] Av…" at bounding box center [129, 263] width 197 height 465
click at [185, 37] on div "Status No active tasks You are ready to start receiving tasks. [PERSON_NAME] Av…" at bounding box center [129, 263] width 197 height 465
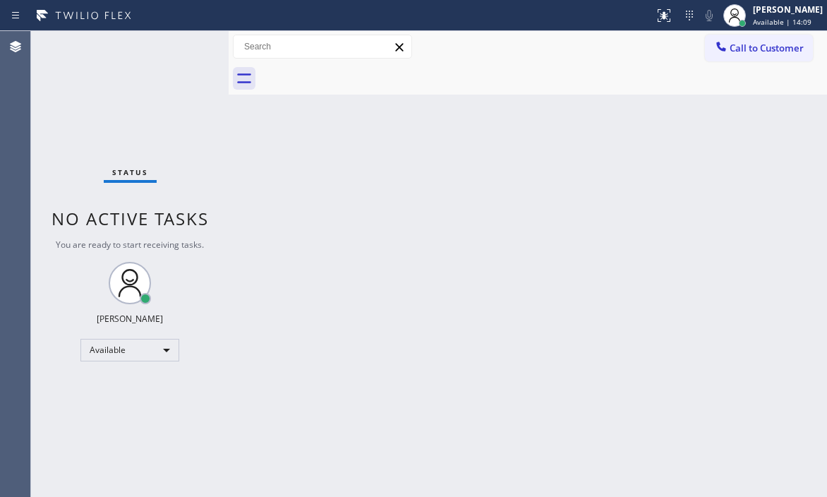
click at [185, 37] on div "Status No active tasks You are ready to start receiving tasks. [PERSON_NAME] Av…" at bounding box center [129, 263] width 197 height 465
click at [178, 43] on div "Status No active tasks You are ready to start receiving tasks. [PERSON_NAME] Av…" at bounding box center [129, 263] width 197 height 465
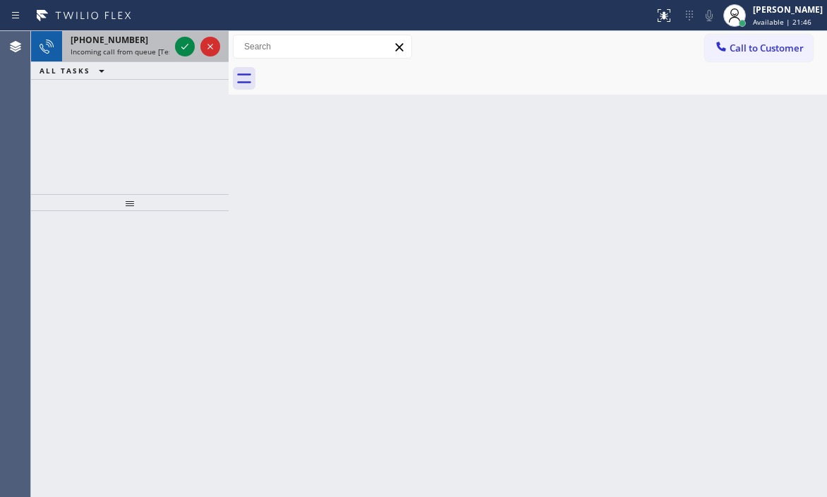
drag, startPoint x: 184, startPoint y: 45, endPoint x: 186, endPoint y: 56, distance: 11.5
click at [184, 45] on icon at bounding box center [184, 46] width 17 height 17
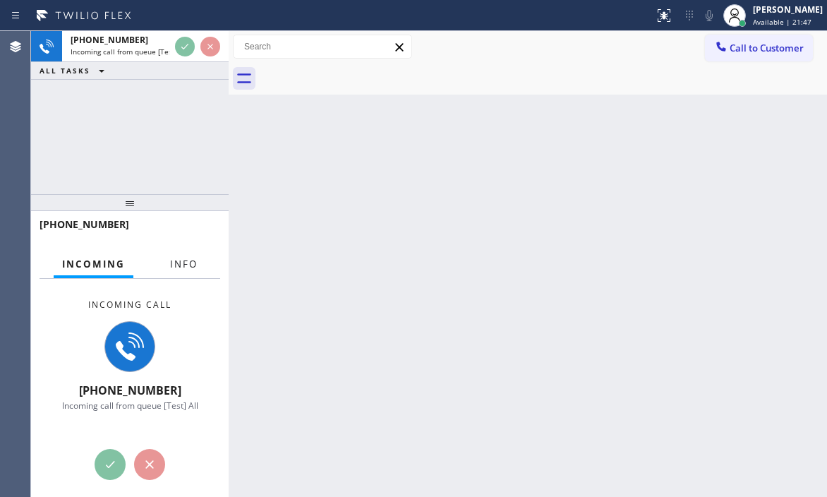
click at [179, 272] on button "Info" at bounding box center [184, 264] width 44 height 28
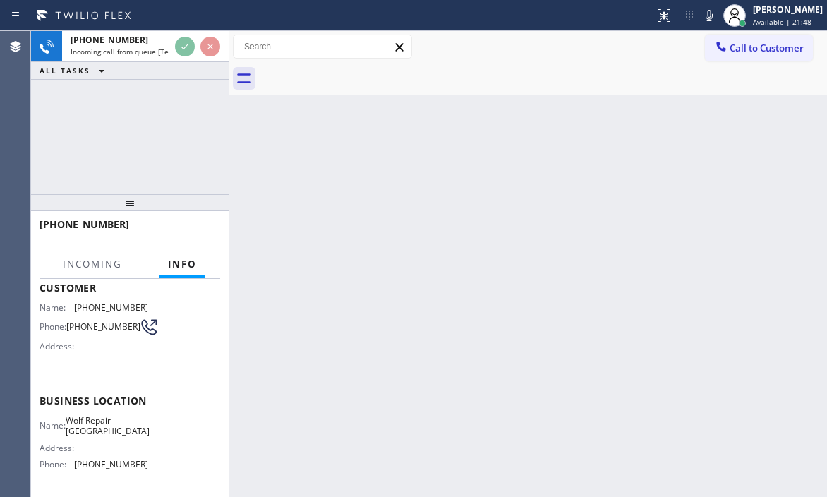
scroll to position [141, 0]
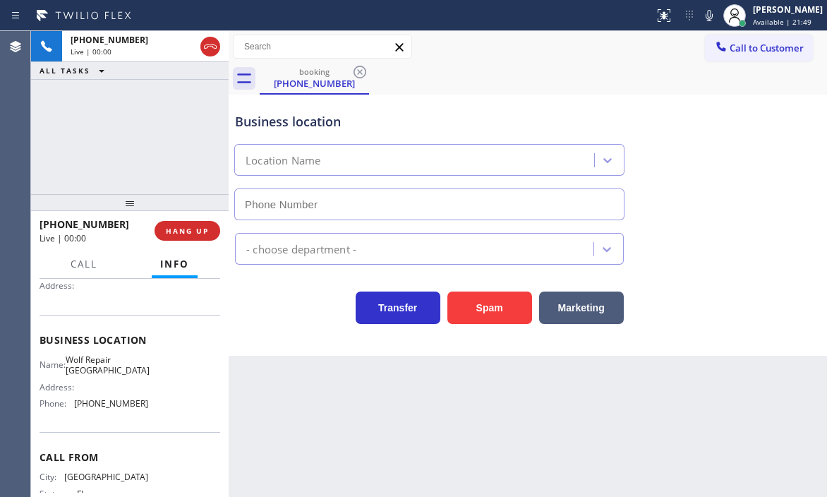
type input "(305) 912-1519"
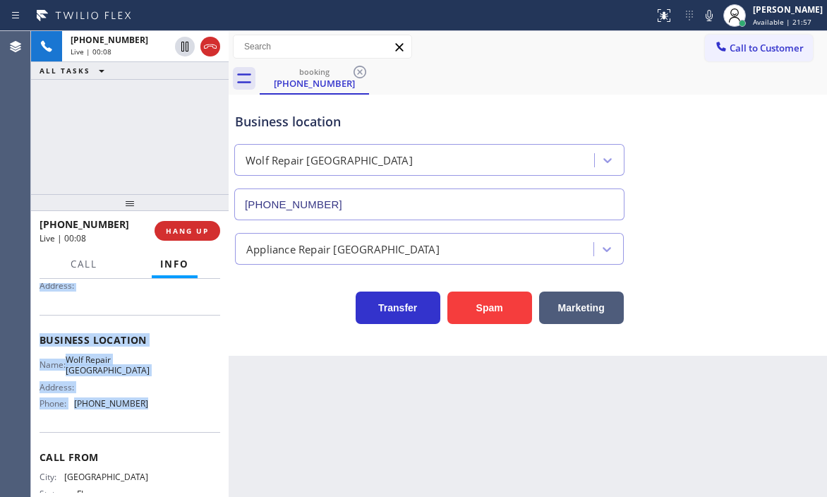
drag, startPoint x: 39, startPoint y: 365, endPoint x: 159, endPoint y: 429, distance: 135.7
click at [159, 431] on div "Context Queue: [Test] All Priority: 2 Customer Name: (305) 482-2856 Phone: (305…" at bounding box center [129, 388] width 197 height 218
copy div "Customer Name: (305) 482-2856 Phone: (305) 482-2856 Address: Business location …"
click at [201, 229] on span "HANG UP" at bounding box center [187, 231] width 43 height 10
click at [166, 227] on span "HANG UP" at bounding box center [187, 231] width 43 height 10
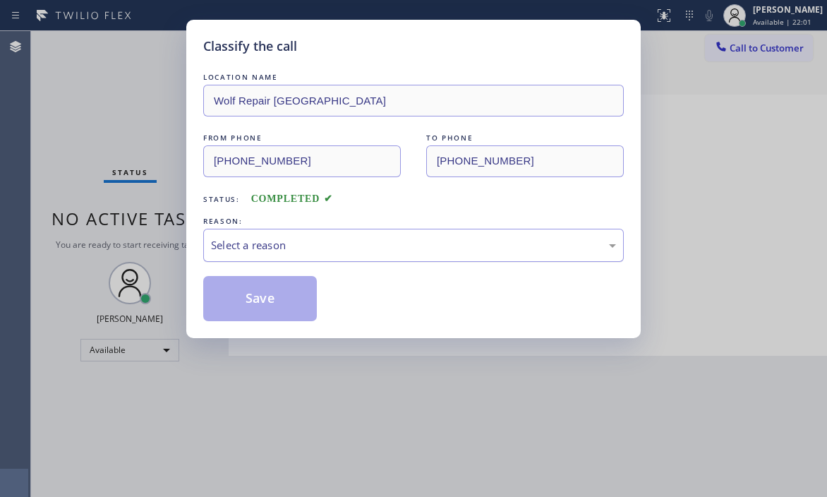
click at [365, 254] on div "Select a reason" at bounding box center [413, 245] width 420 height 33
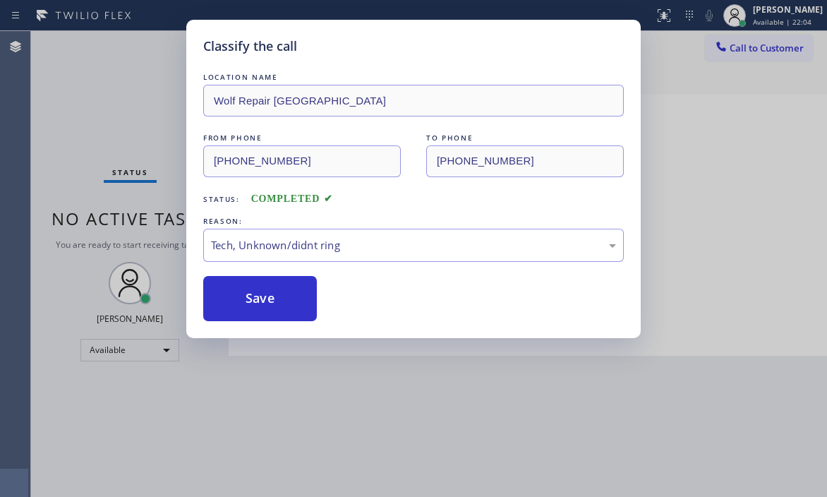
drag, startPoint x: 286, startPoint y: 312, endPoint x: 471, endPoint y: 315, distance: 184.8
click at [289, 310] on button "Save" at bounding box center [260, 298] width 114 height 45
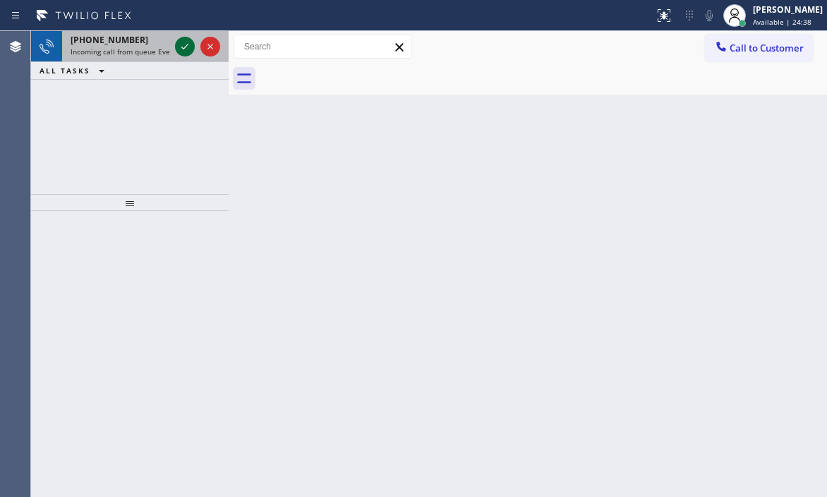
click at [181, 43] on icon at bounding box center [184, 46] width 17 height 17
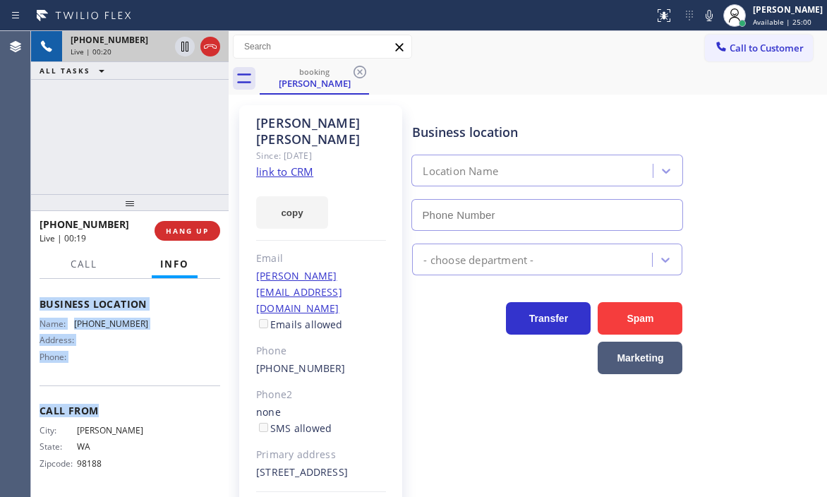
scroll to position [203, 0]
drag, startPoint x: 34, startPoint y: 297, endPoint x: 178, endPoint y: 358, distance: 157.1
click at [178, 358] on div "Context Queue: Everybody Priority: 1 Customer Name: Susan Janke Phone: (206) 57…" at bounding box center [129, 388] width 197 height 218
copy div "Customer Name: Susan Janke Phone: (206) 579-5997 Address: 18314 Riviera Pl SW, …"
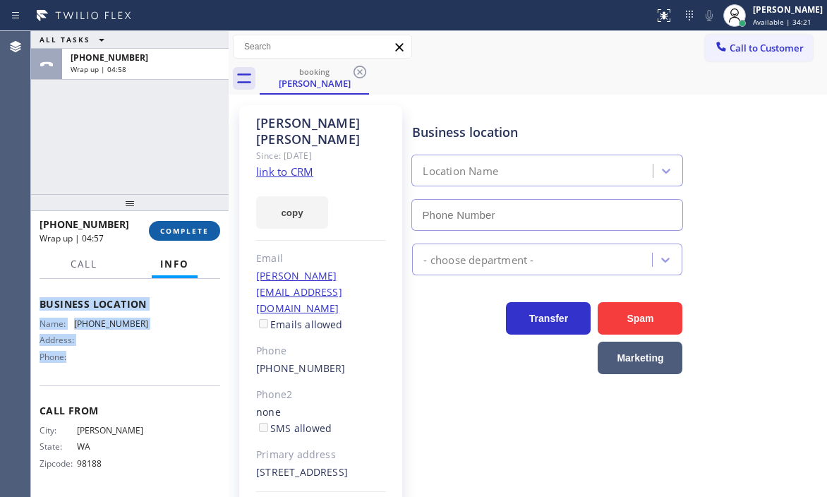
click at [182, 238] on button "COMPLETE" at bounding box center [184, 231] width 71 height 20
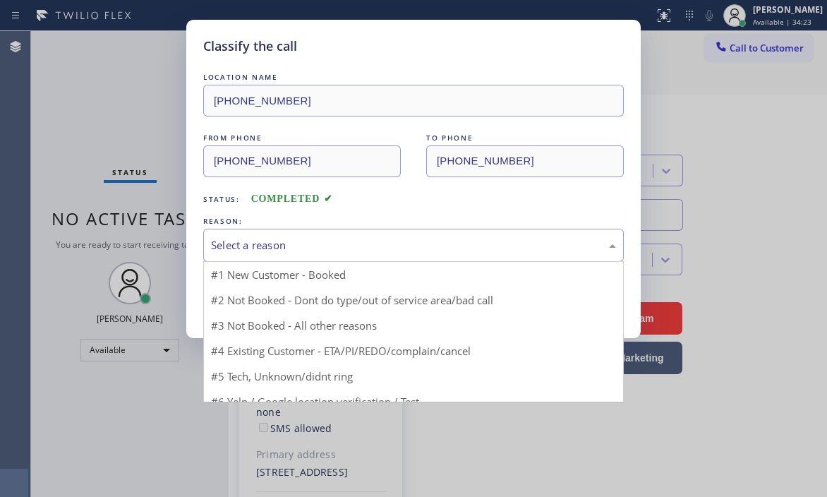
click at [339, 243] on div "Select a reason" at bounding box center [413, 245] width 405 height 16
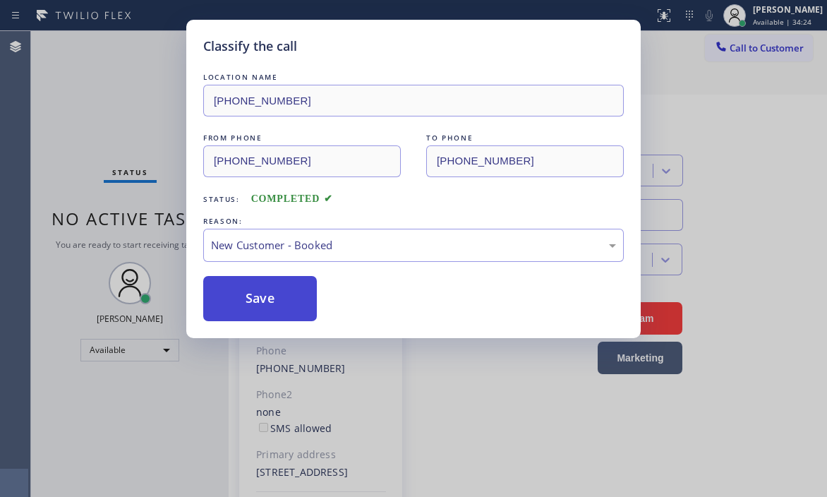
click at [250, 291] on button "Save" at bounding box center [260, 298] width 114 height 45
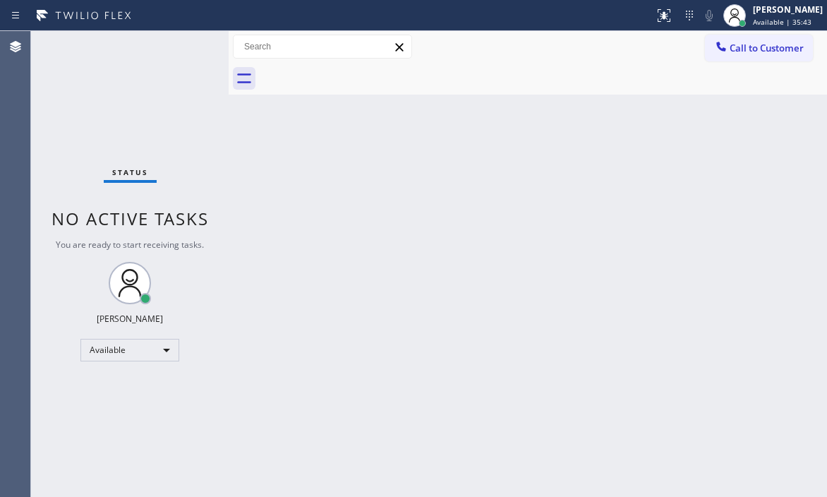
click at [599, 239] on div "Back to Dashboard Change Sender ID Customers Technicians Select a contact Outbo…" at bounding box center [528, 263] width 598 height 465
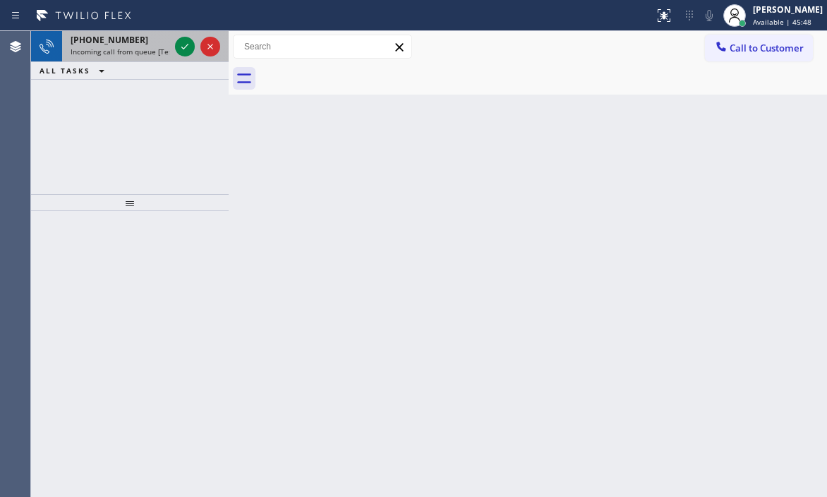
drag, startPoint x: 180, startPoint y: 46, endPoint x: 180, endPoint y: 59, distance: 12.7
click at [180, 45] on icon at bounding box center [184, 46] width 17 height 17
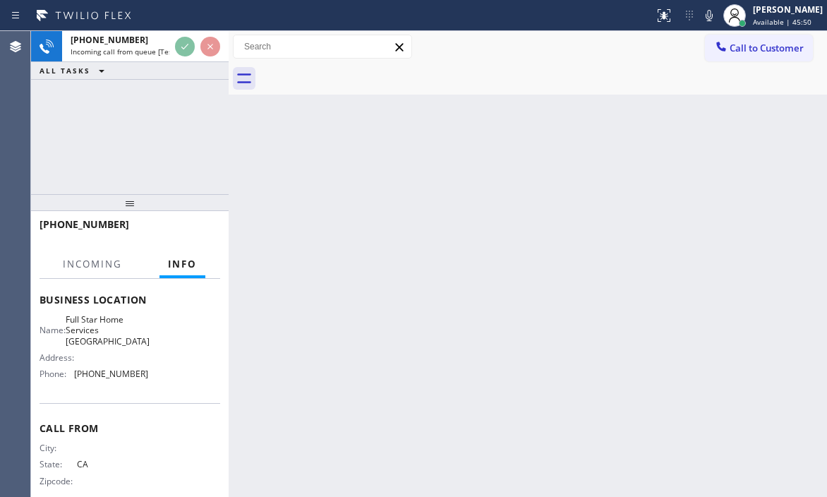
scroll to position [203, 0]
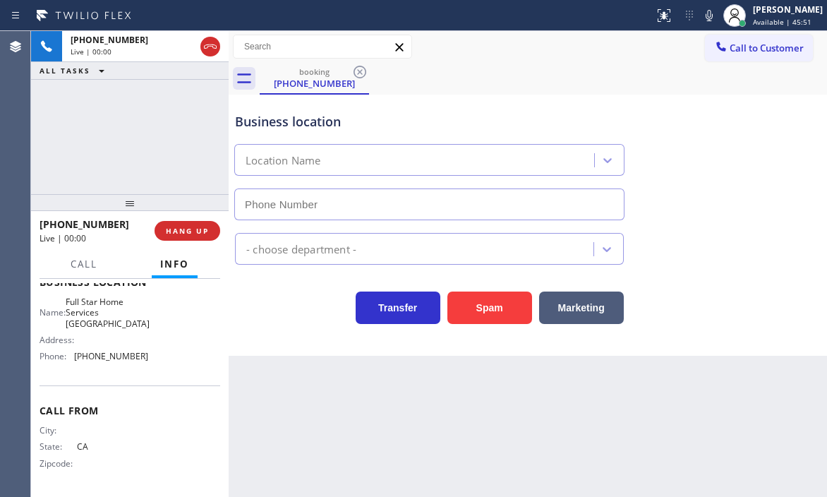
type input "(310) 868-2328"
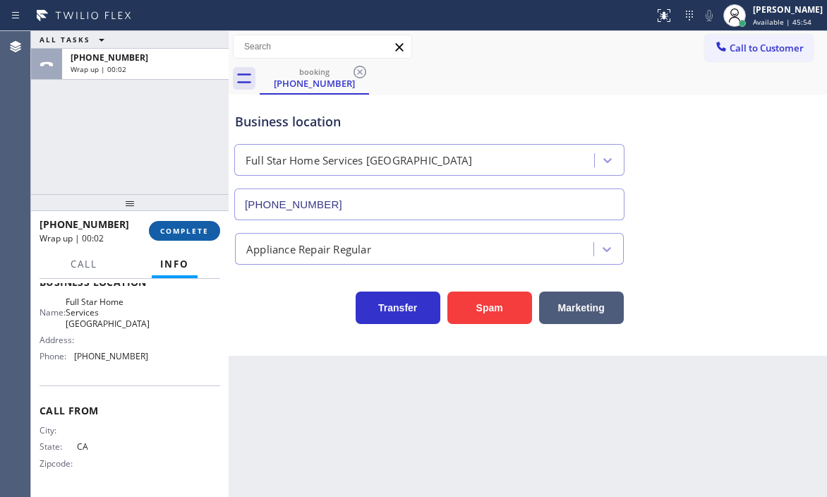
click at [200, 229] on span "COMPLETE" at bounding box center [184, 231] width 49 height 10
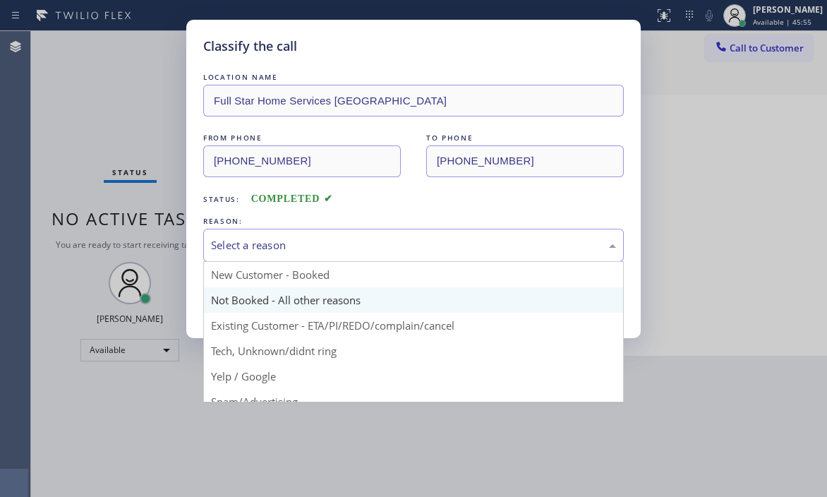
drag, startPoint x: 391, startPoint y: 246, endPoint x: 348, endPoint y: 298, distance: 67.1
click at [391, 247] on div "Select a reason" at bounding box center [413, 245] width 405 height 16
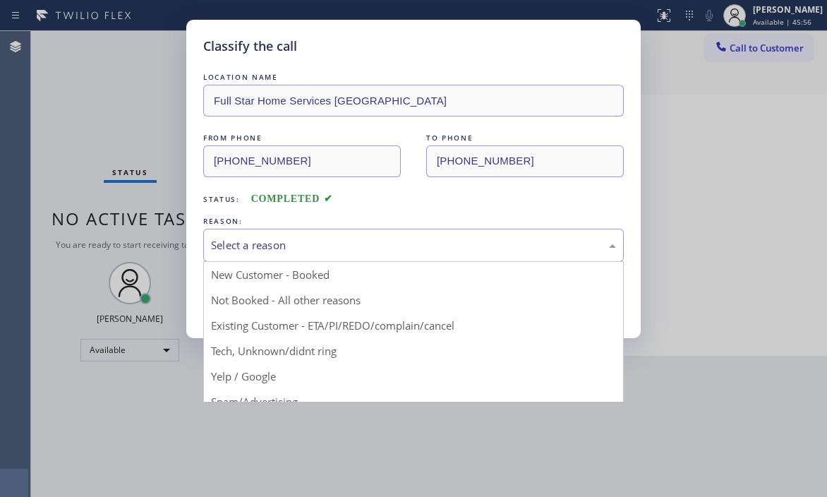
drag, startPoint x: 279, startPoint y: 351, endPoint x: 280, endPoint y: 339, distance: 12.7
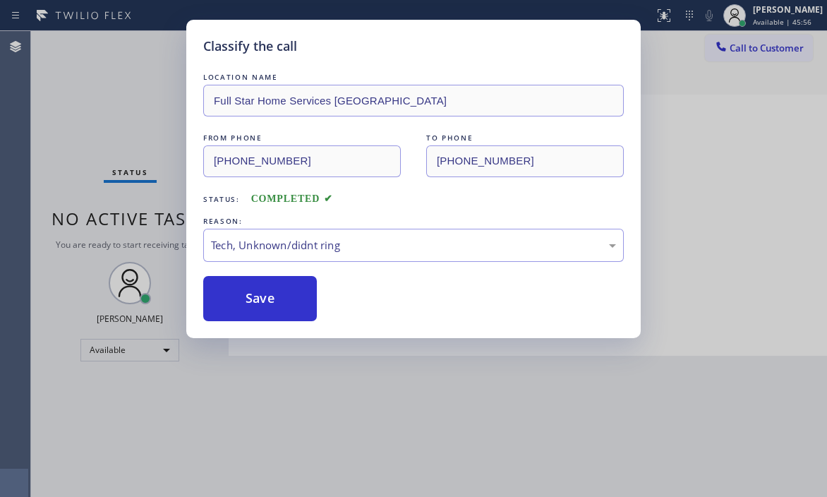
drag, startPoint x: 279, startPoint y: 299, endPoint x: 398, endPoint y: 210, distance: 148.7
click at [283, 296] on button "Save" at bounding box center [260, 298] width 114 height 45
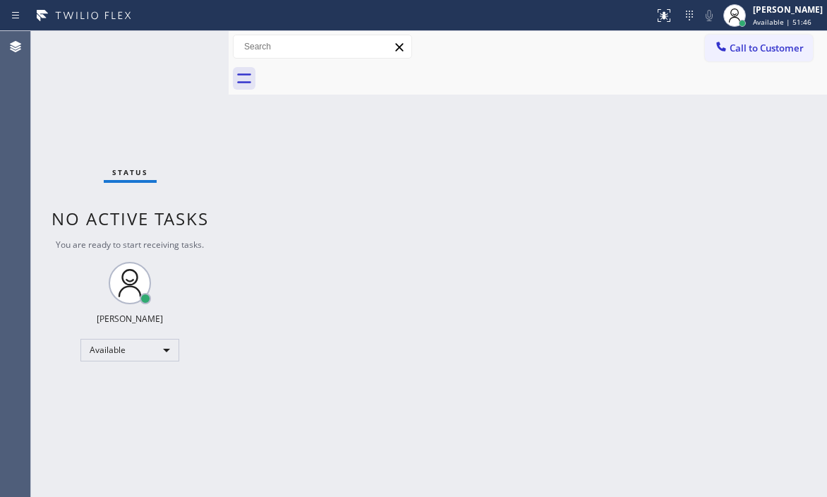
click at [468, 245] on div "Back to Dashboard Change Sender ID Customers Technicians Select a contact Outbo…" at bounding box center [528, 263] width 598 height 465
click at [166, 348] on div "Available" at bounding box center [129, 350] width 99 height 23
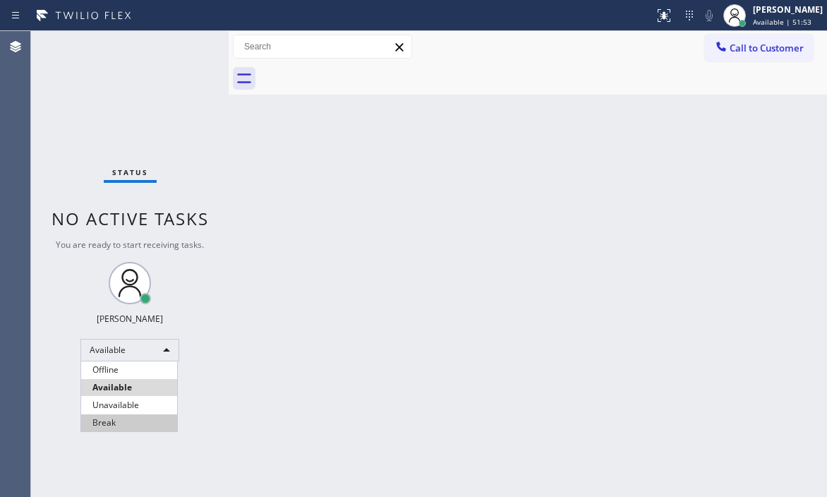
click at [120, 420] on li "Break" at bounding box center [129, 422] width 96 height 17
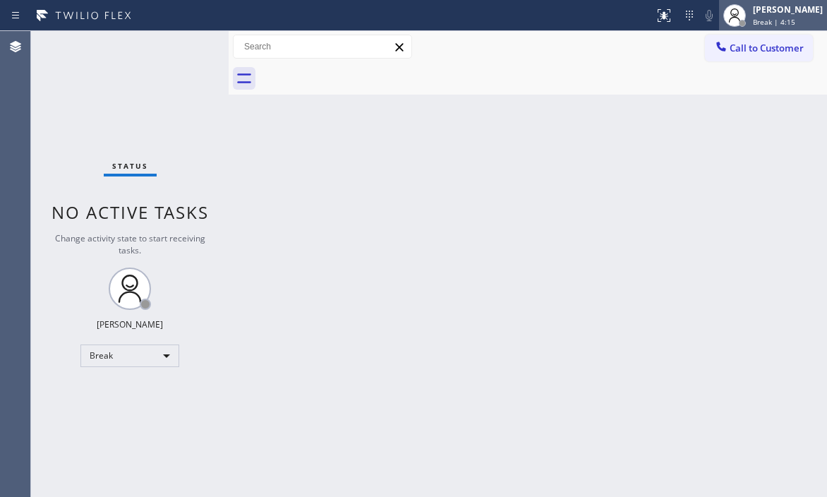
click at [750, 25] on span "Break | 4:15" at bounding box center [774, 22] width 42 height 10
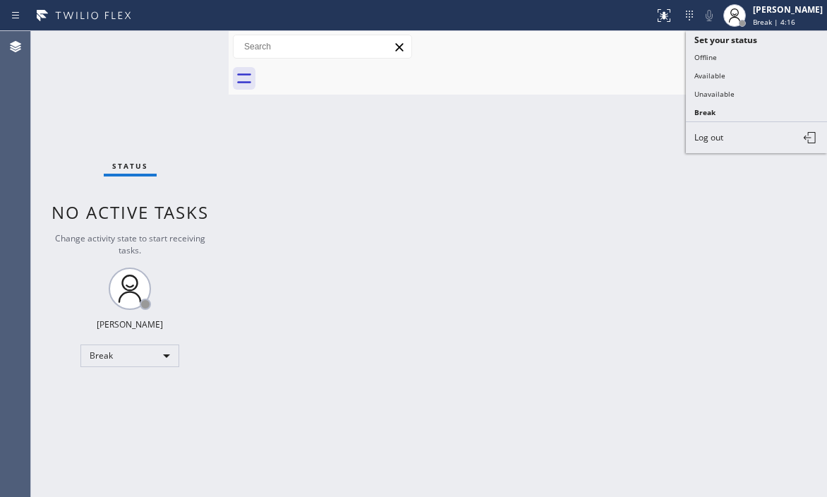
click at [723, 75] on button "Available" at bounding box center [756, 75] width 141 height 18
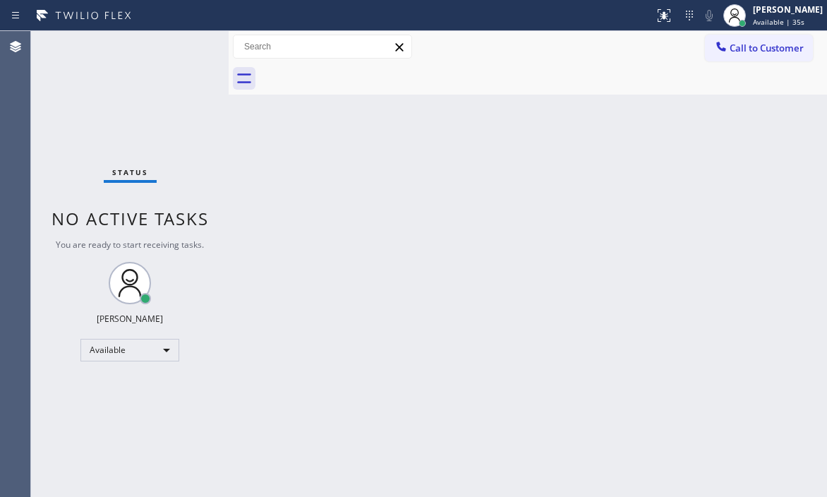
click at [171, 47] on div "Status No active tasks You are ready to start receiving tasks. [PERSON_NAME] Av…" at bounding box center [129, 263] width 197 height 465
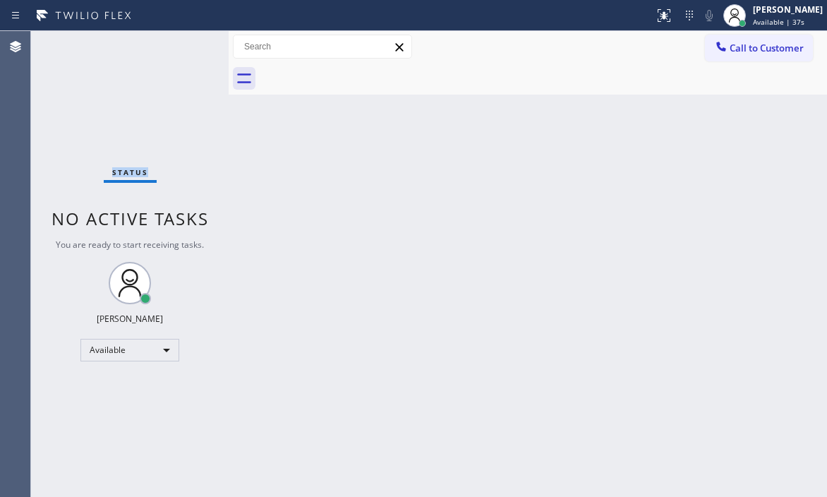
click at [170, 45] on div "Status No active tasks You are ready to start receiving tasks. [PERSON_NAME] Av…" at bounding box center [129, 263] width 197 height 465
click at [484, 167] on div "Back to Dashboard Change Sender ID Customers Technicians Select a contact Outbo…" at bounding box center [528, 263] width 598 height 465
click at [750, 11] on div "[PERSON_NAME]" at bounding box center [788, 10] width 70 height 12
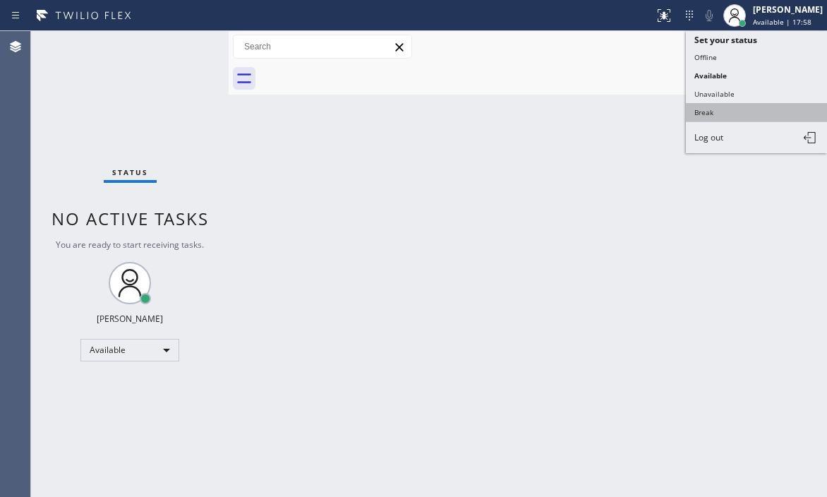
click at [709, 109] on button "Break" at bounding box center [756, 112] width 141 height 18
